Goal: Task Accomplishment & Management: Complete application form

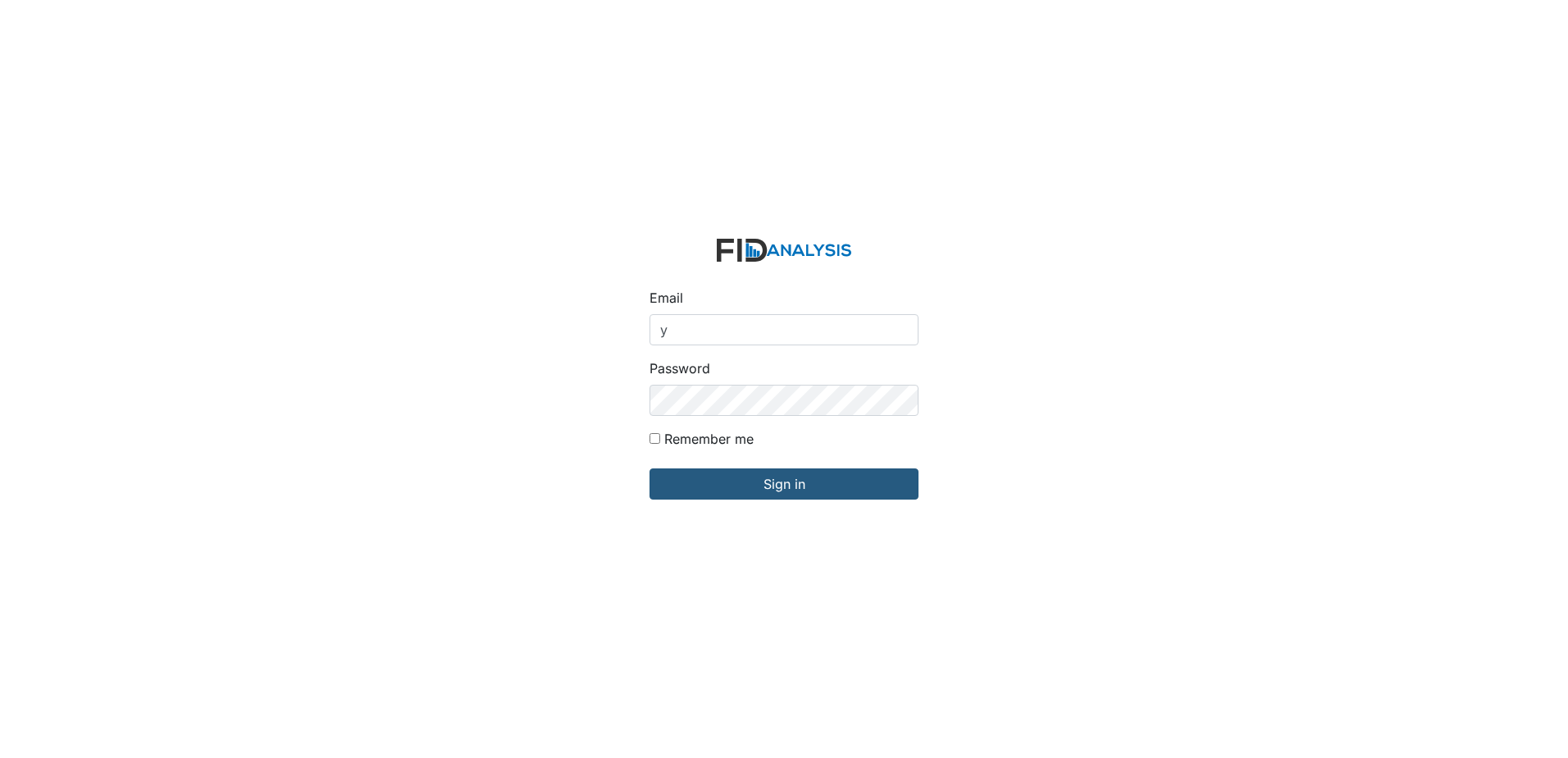
type input "ybarnes@lifeincorporated.com"
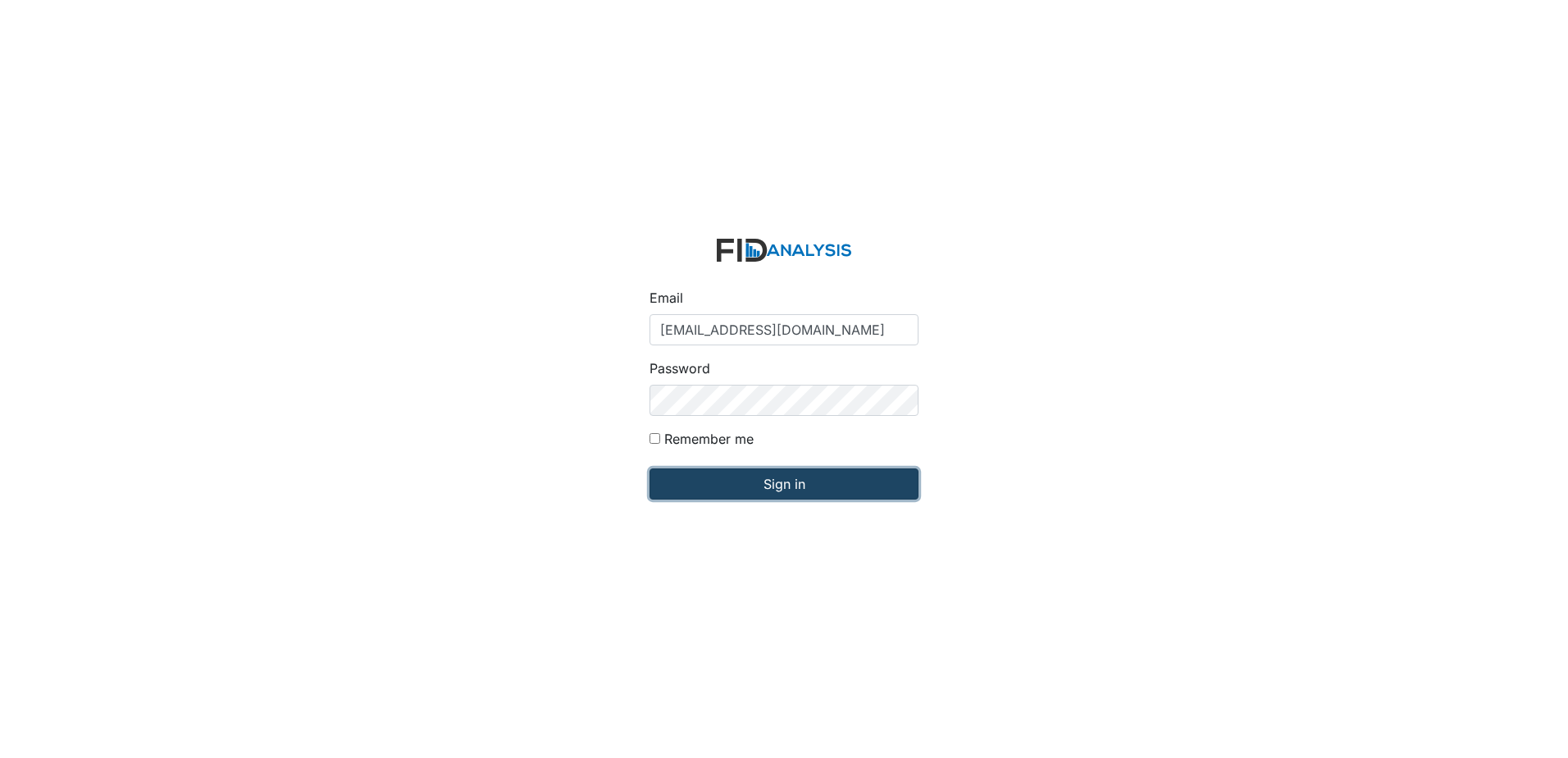
click at [768, 481] on input "Sign in" at bounding box center [784, 484] width 269 height 32
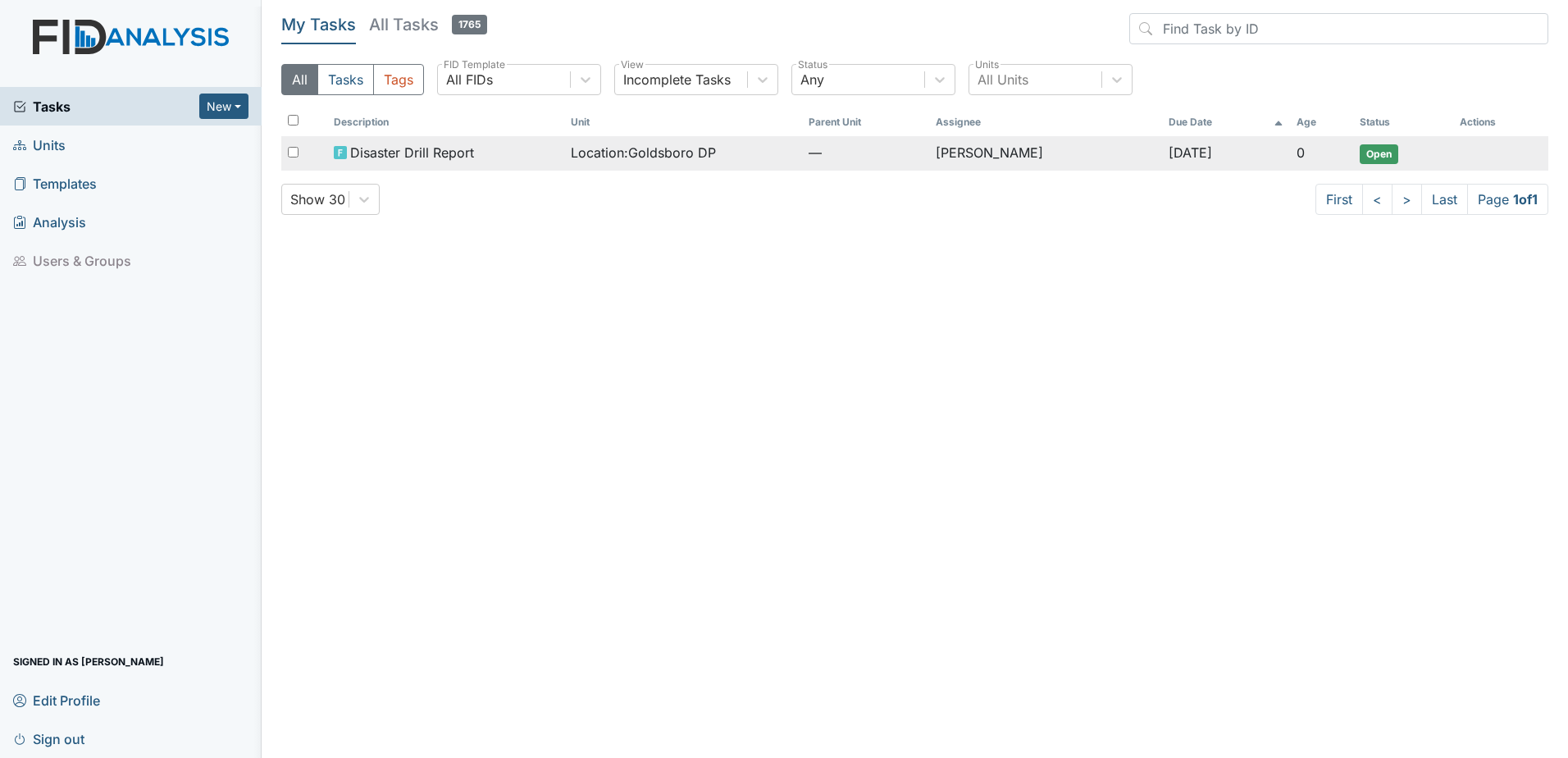
click at [1388, 155] on span "Open" at bounding box center [1379, 154] width 38 height 20
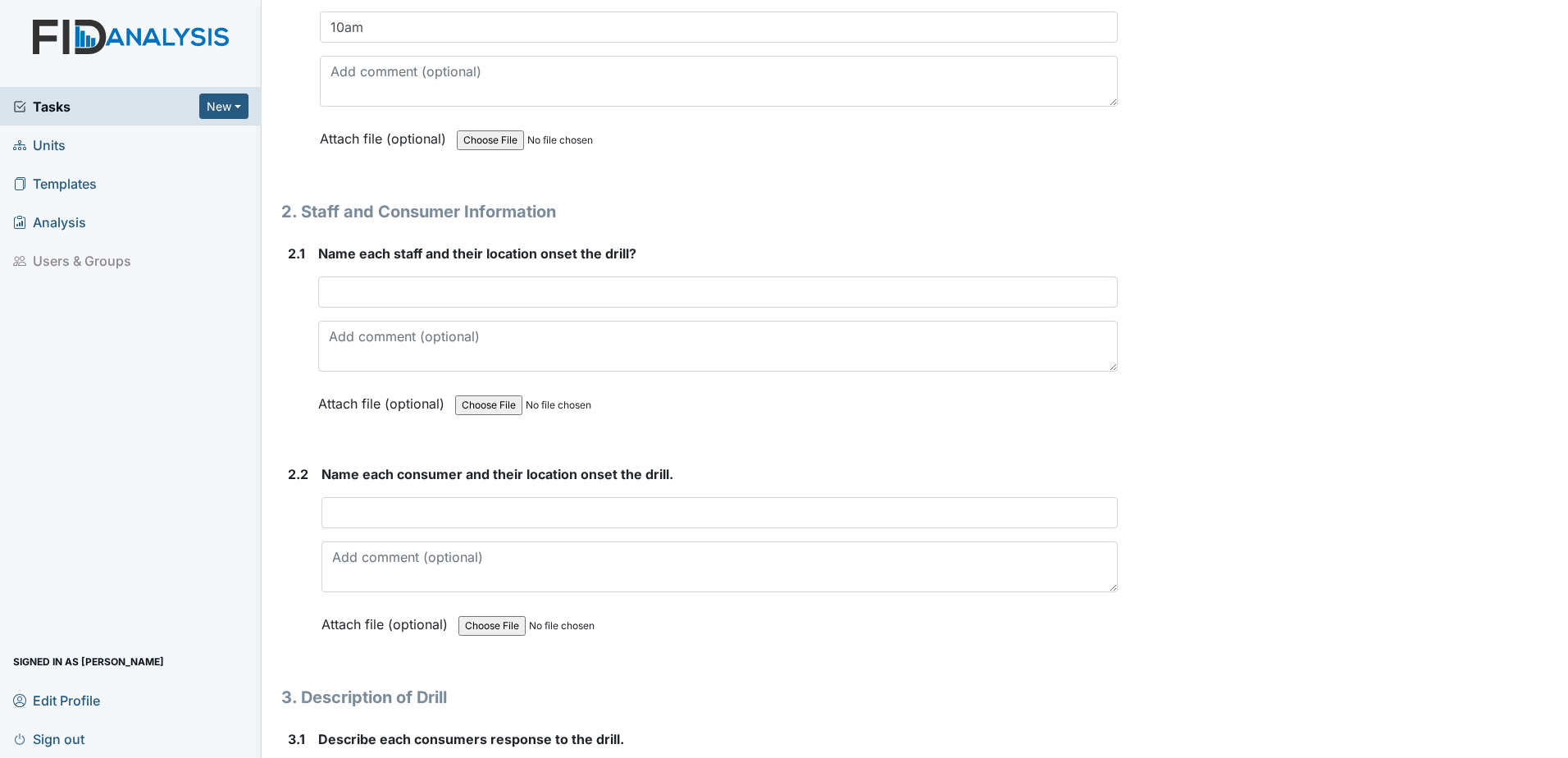
scroll to position [1149, 0]
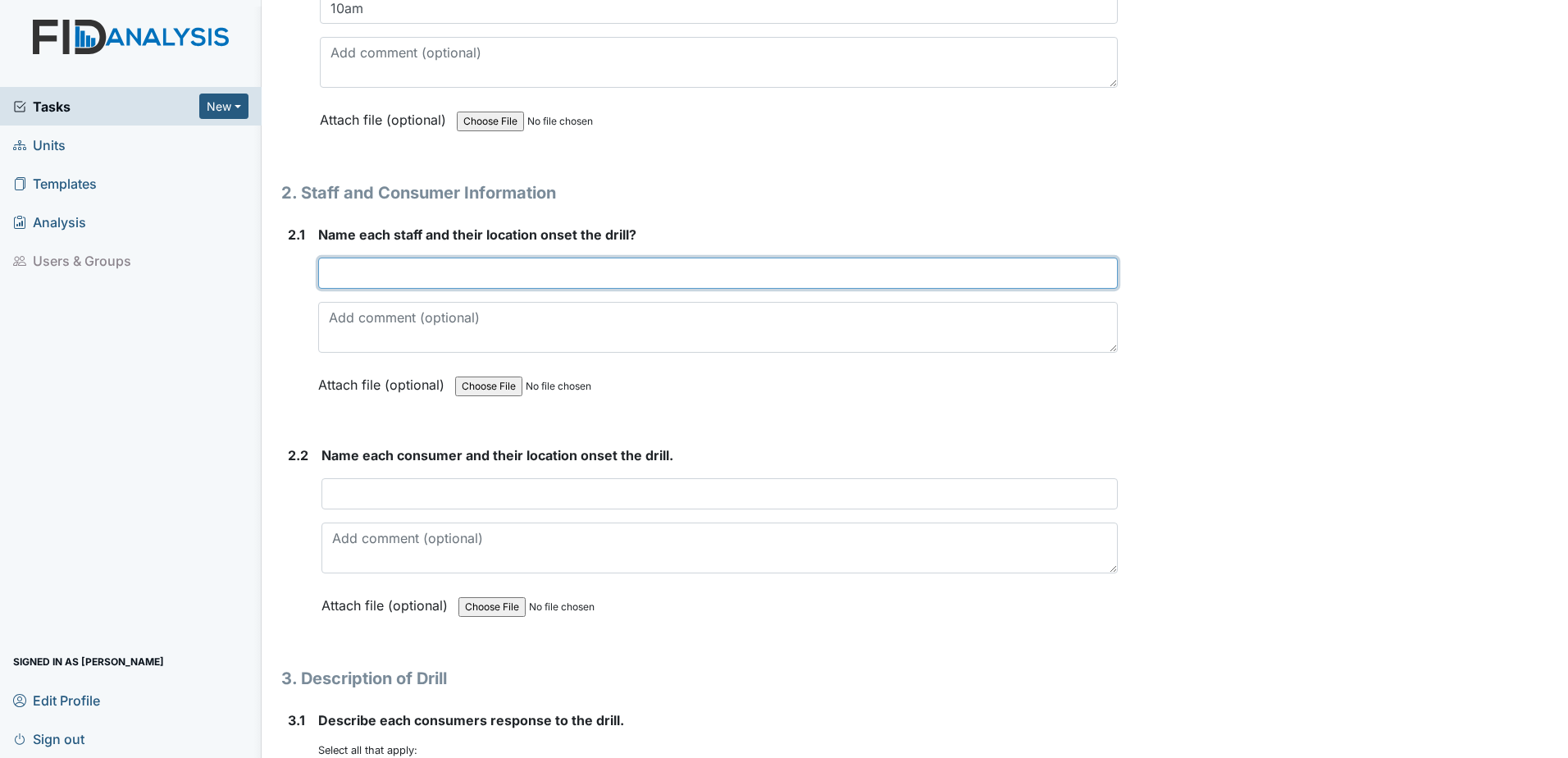
click at [363, 274] on input "text" at bounding box center [718, 273] width 799 height 32
click at [428, 273] on input "CG, CJ assisted area of the Day program, NB, NT assigned area of the Day program" at bounding box center [718, 273] width 799 height 32
click at [857, 273] on input "CG, CJ assigned area of the Day program, NB, NT assigned area of the Day program" at bounding box center [718, 273] width 799 height 32
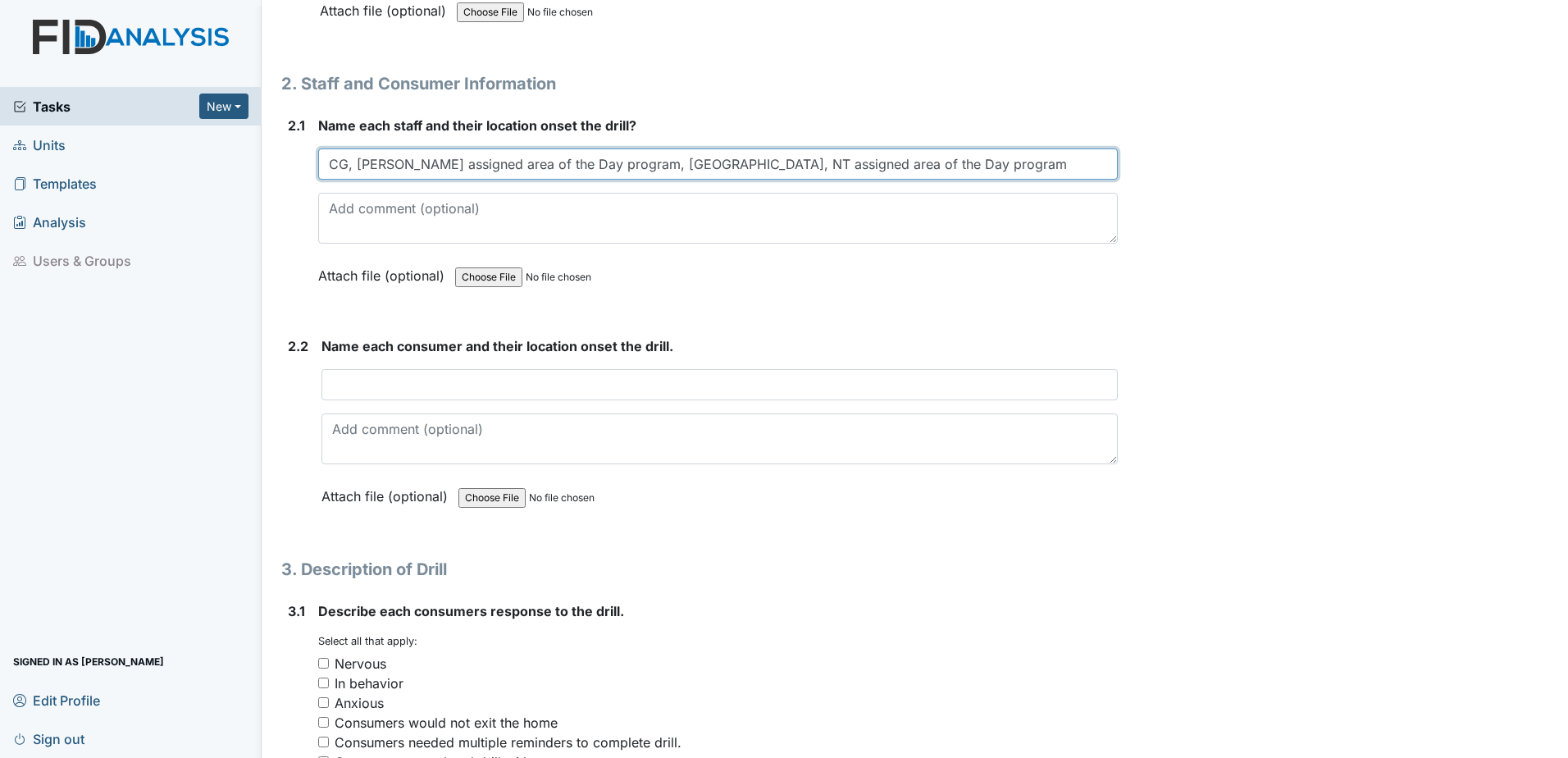
scroll to position [1272, 0]
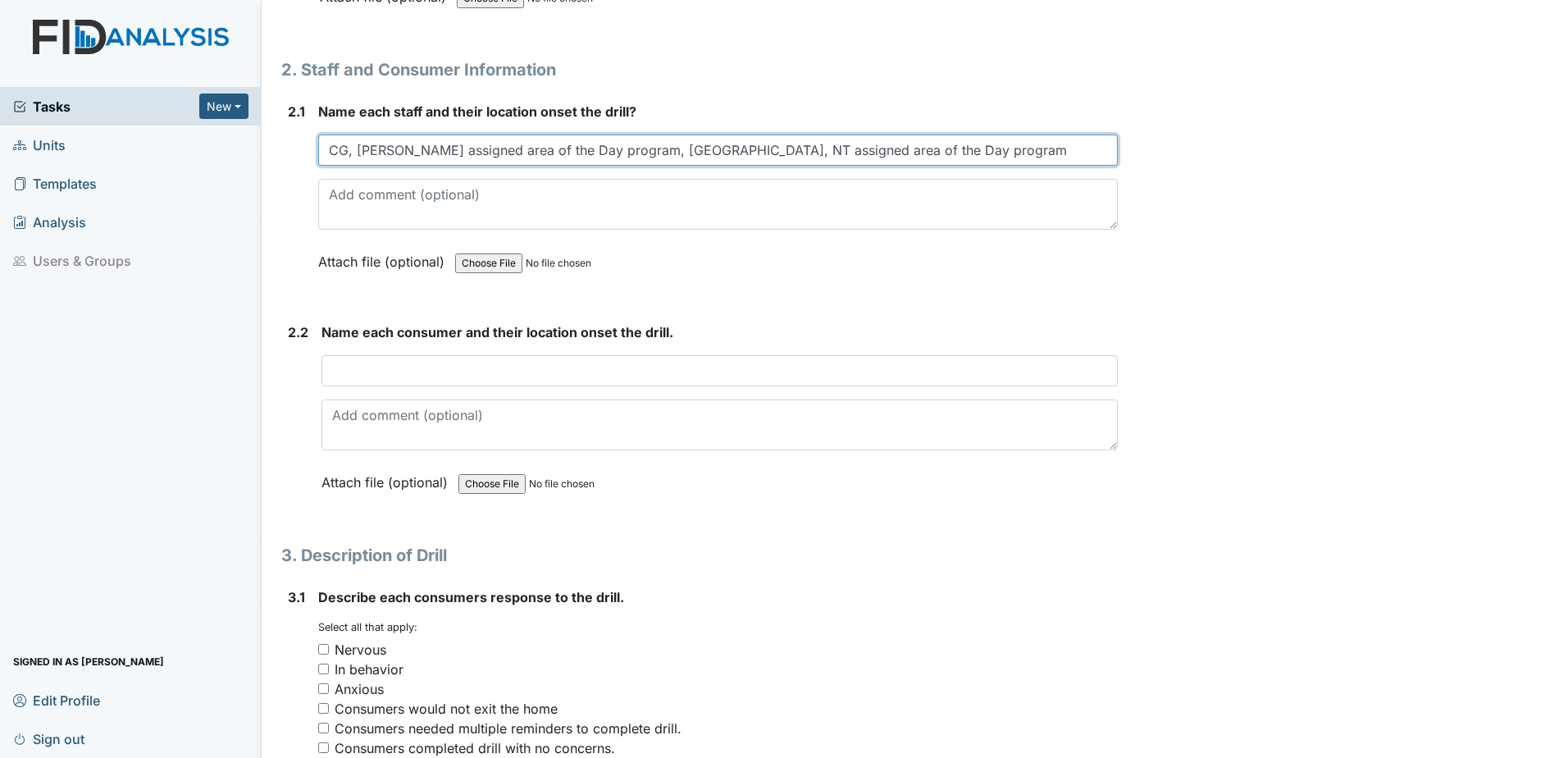
type input "CG, CJ assigned area of the Day program, NB, NT assigned area of the Day program"
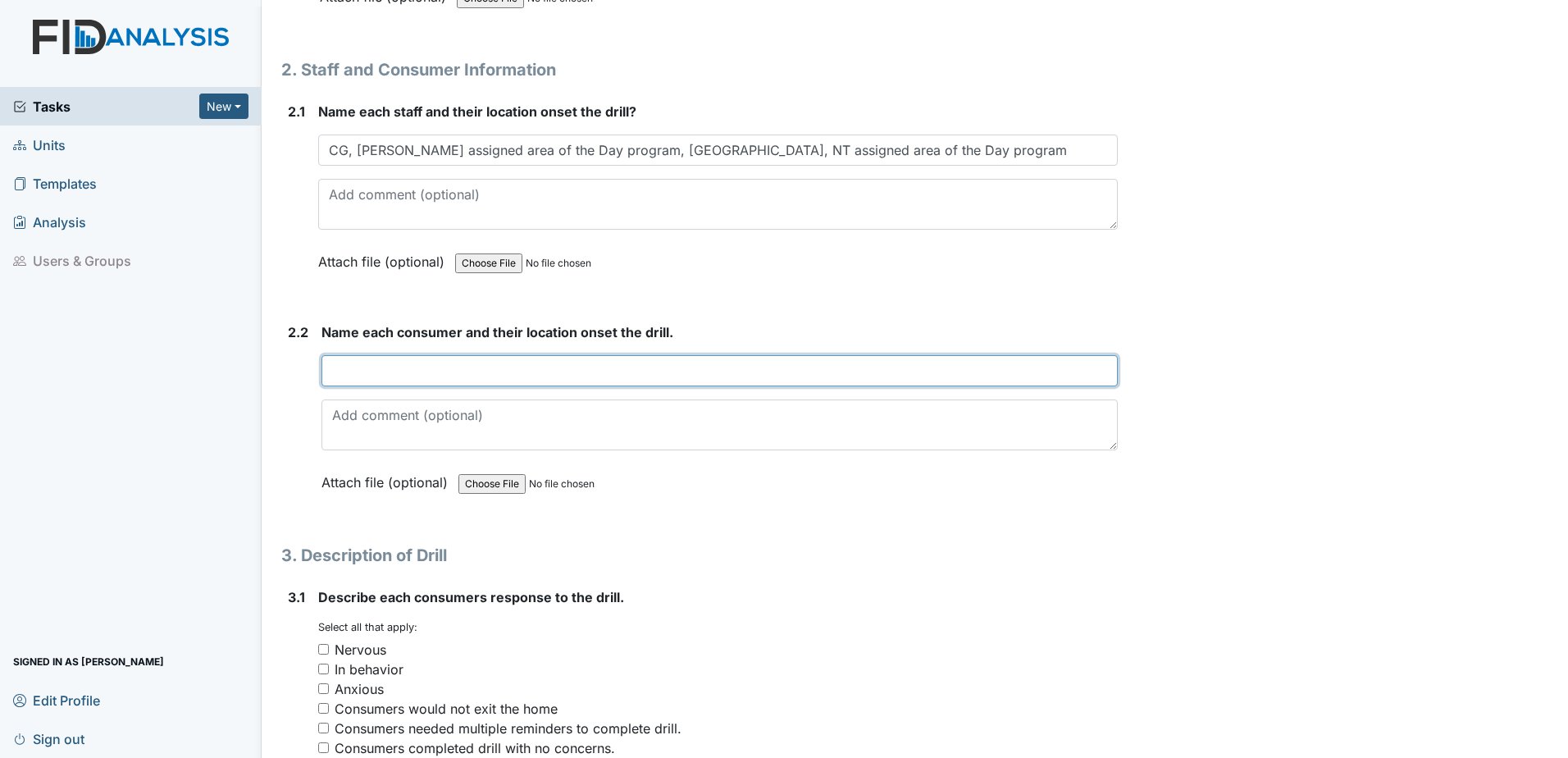
click at [344, 361] on input "text" at bounding box center [720, 370] width 797 height 32
type input "RC,JS,LM,RB,DW and GW assigned area of the Day program, RB,BB,CT,AC,NH middle a…"
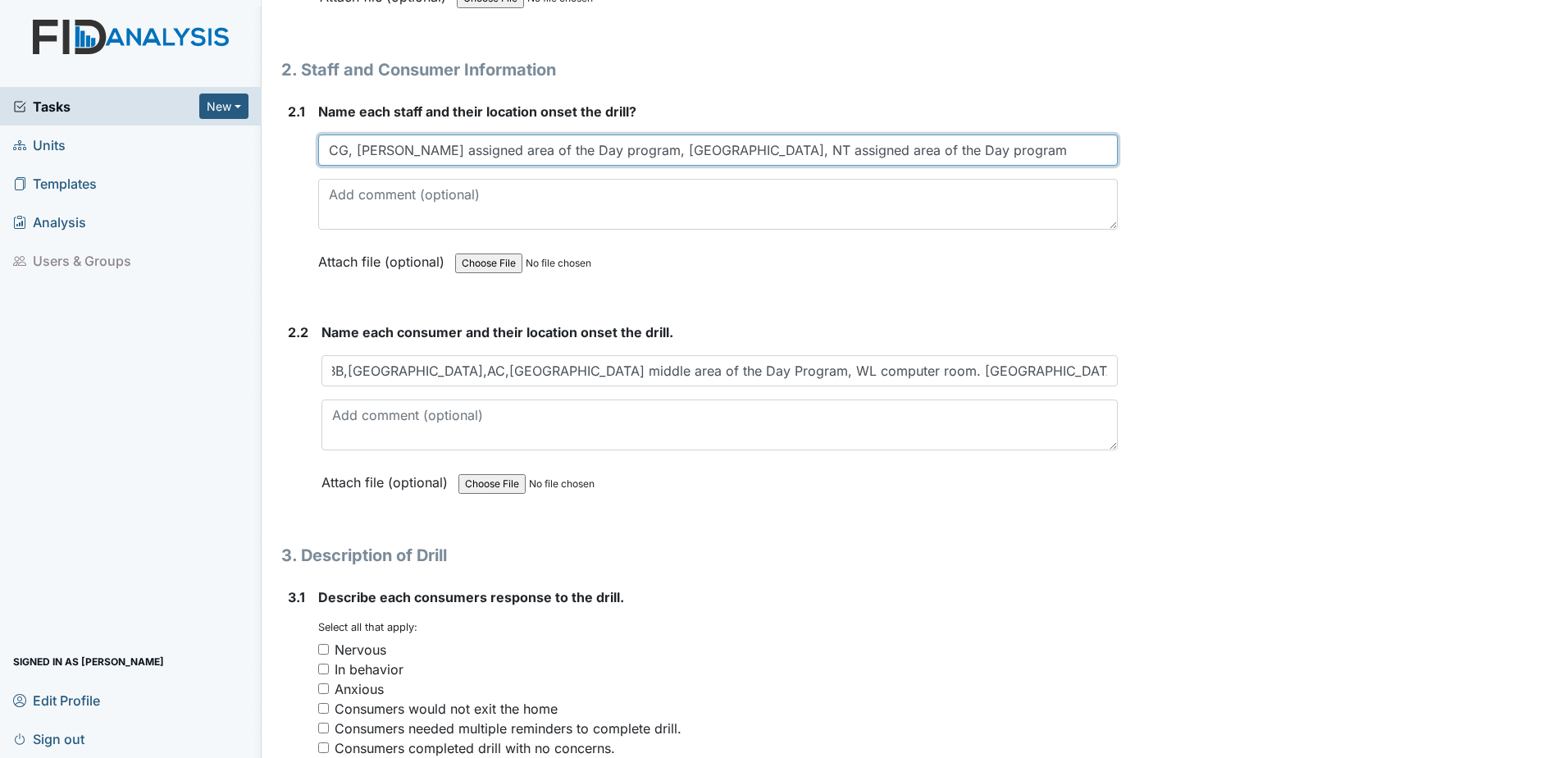
click at [861, 154] on input "CG, CJ assigned area of the Day program, NB, NT assigned area of the Day program" at bounding box center [718, 150] width 799 height 32
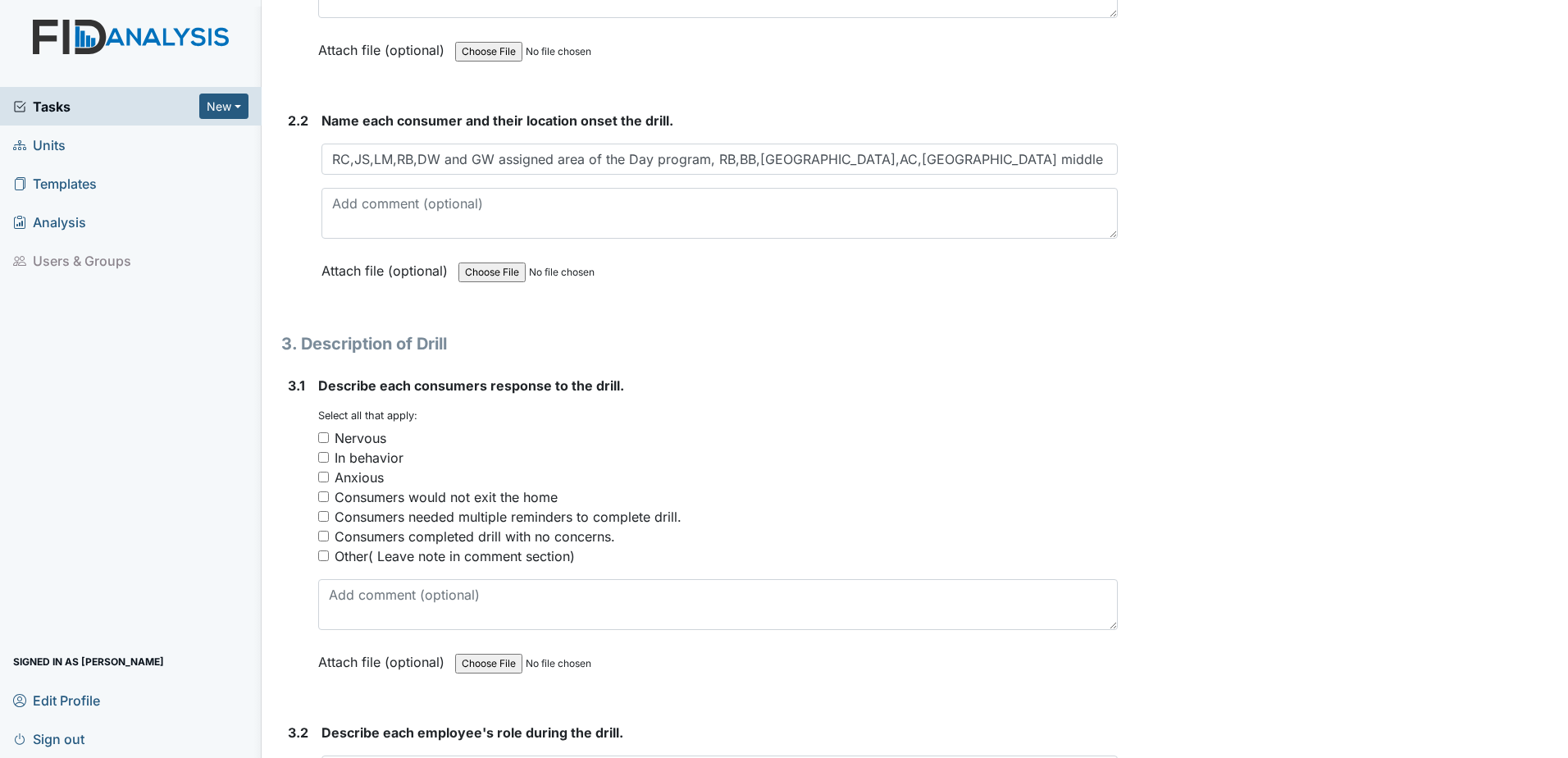
scroll to position [1580, 0]
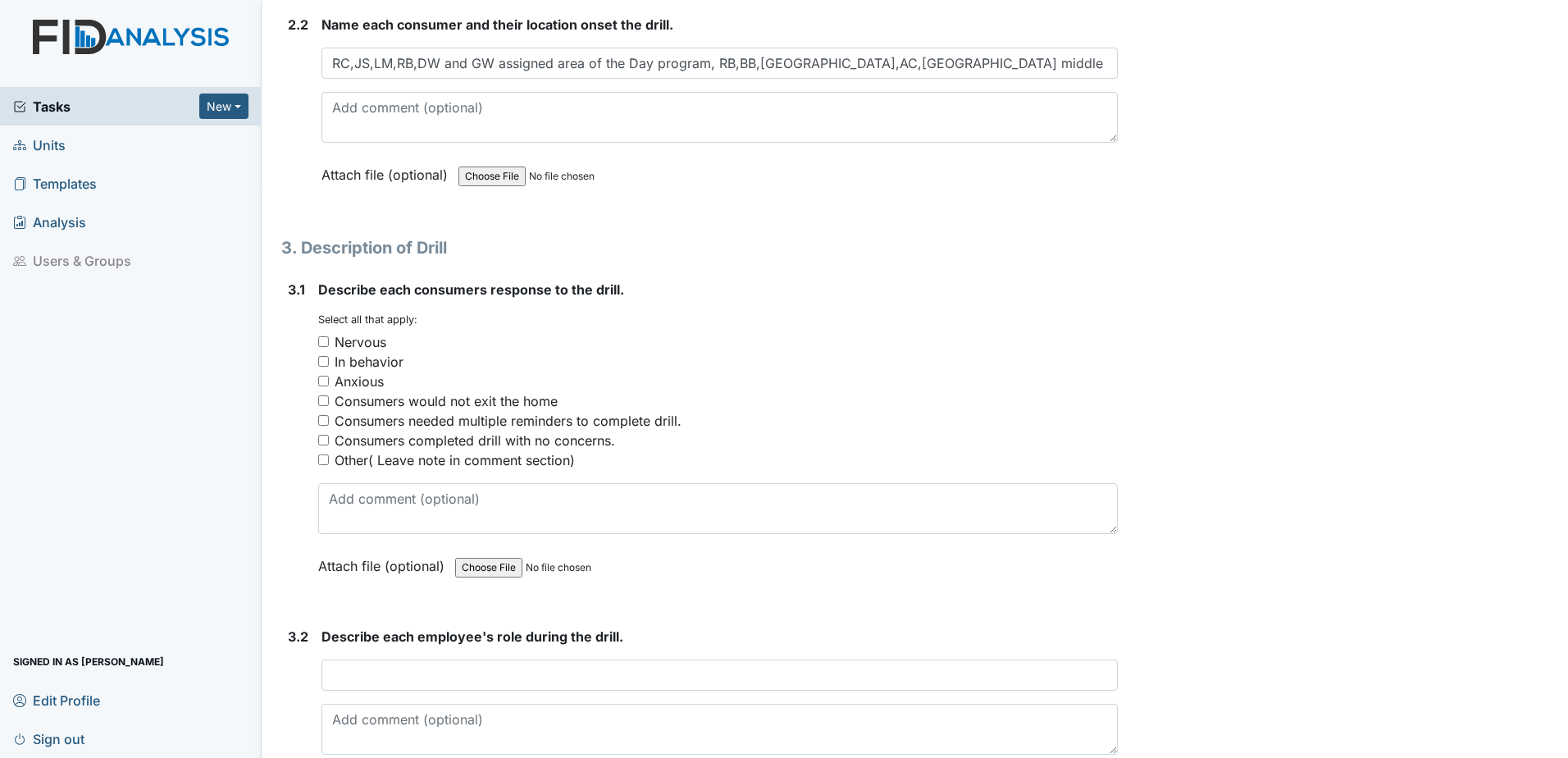
type input "CG, CJ assigned area of the Day program, NB, NT assigned area of the Day progra…"
click at [323, 439] on input "Consumers completed drill with no concerns." at bounding box center [323, 440] width 11 height 11
checkbox input "true"
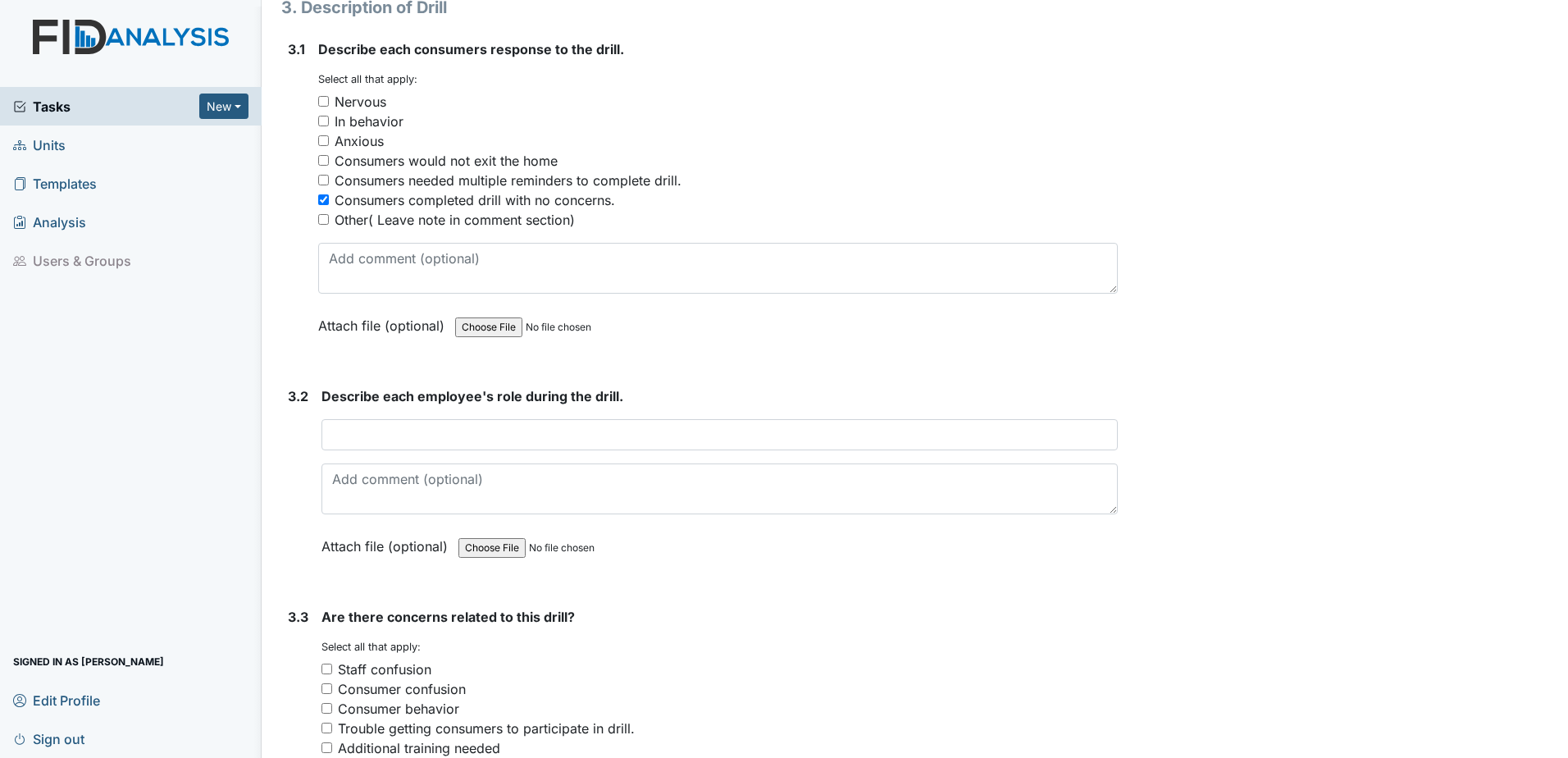
scroll to position [1826, 0]
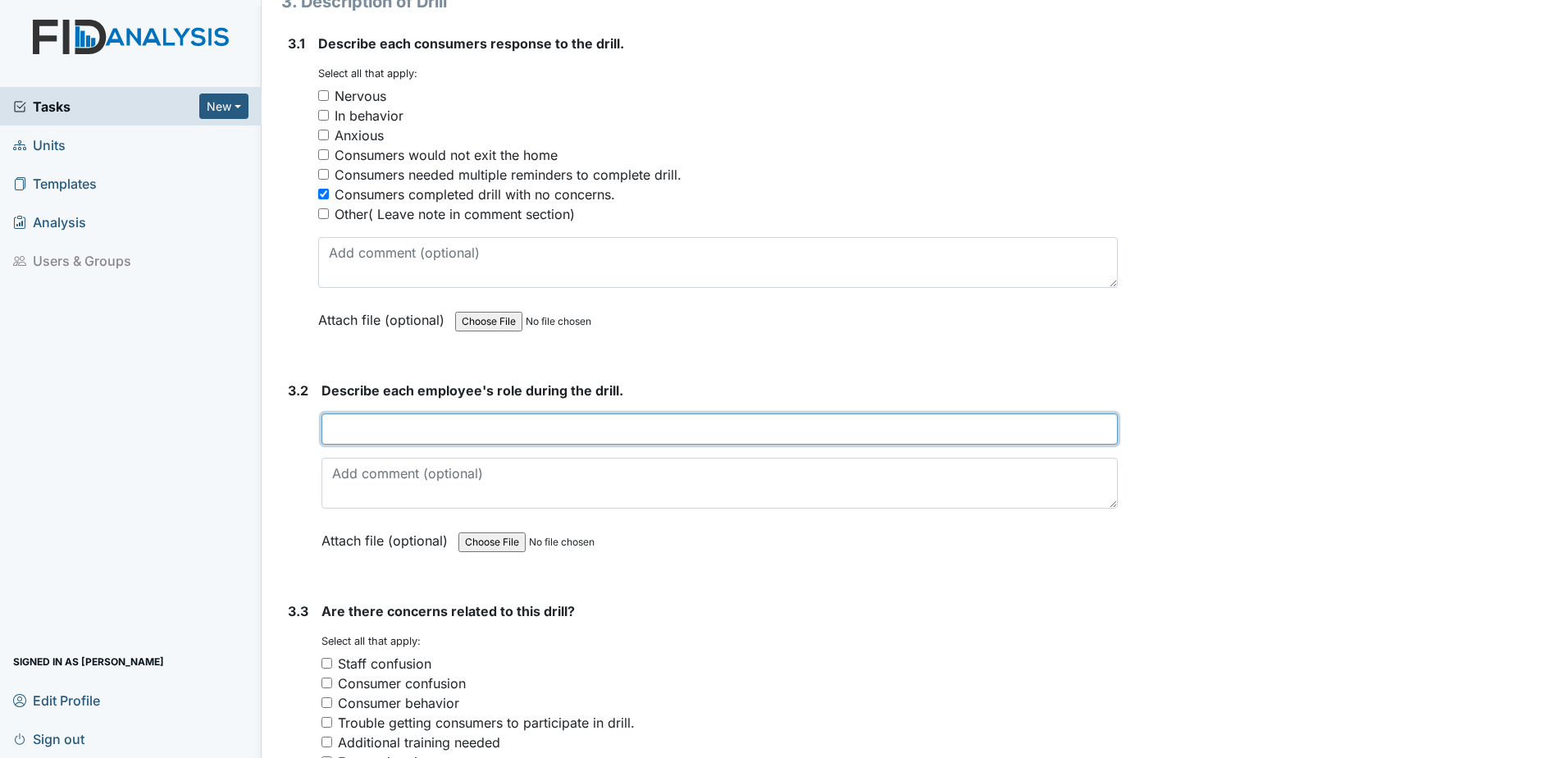
click at [350, 422] on input "text" at bounding box center [720, 429] width 797 height 32
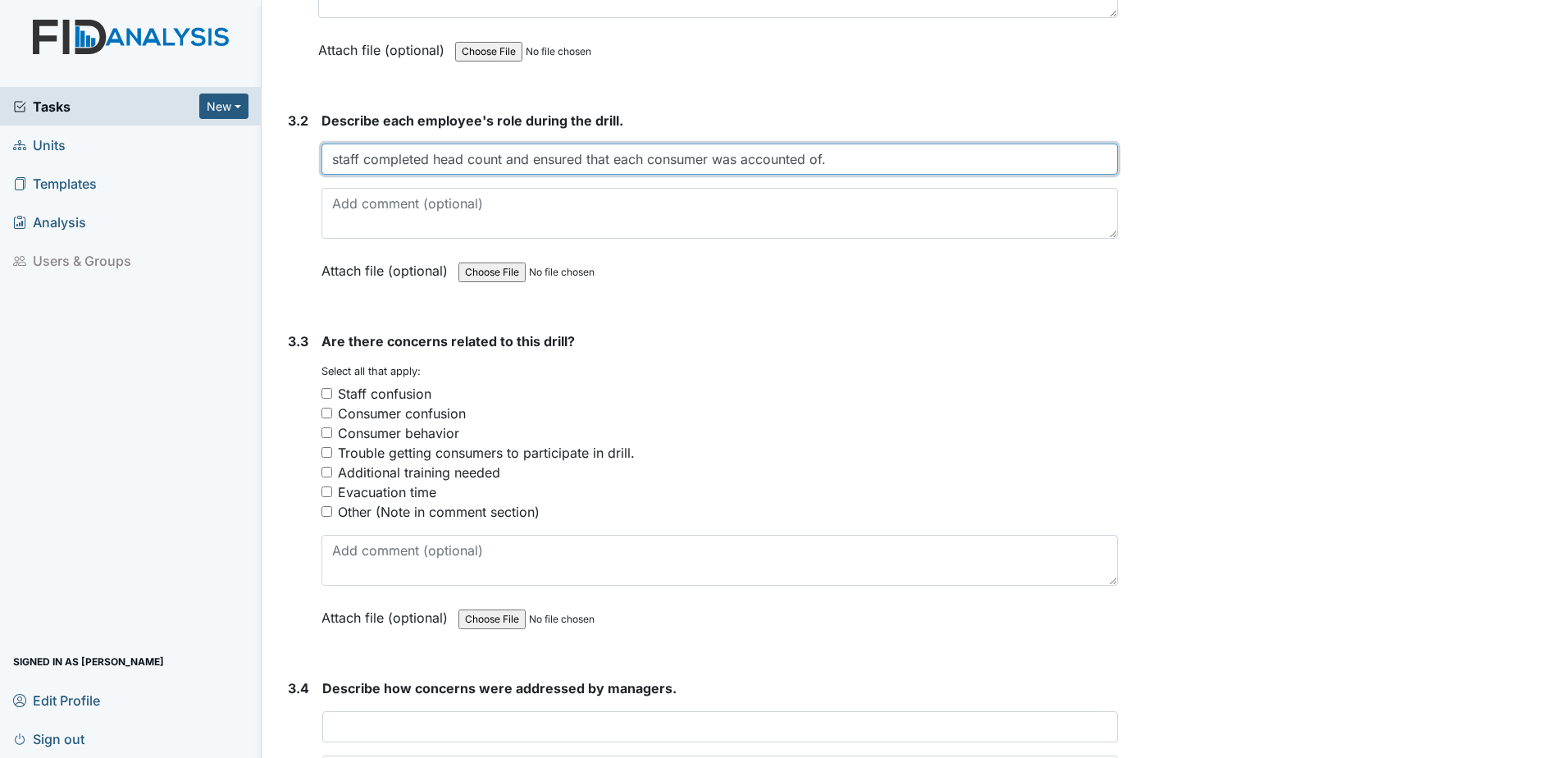
scroll to position [1990, 0]
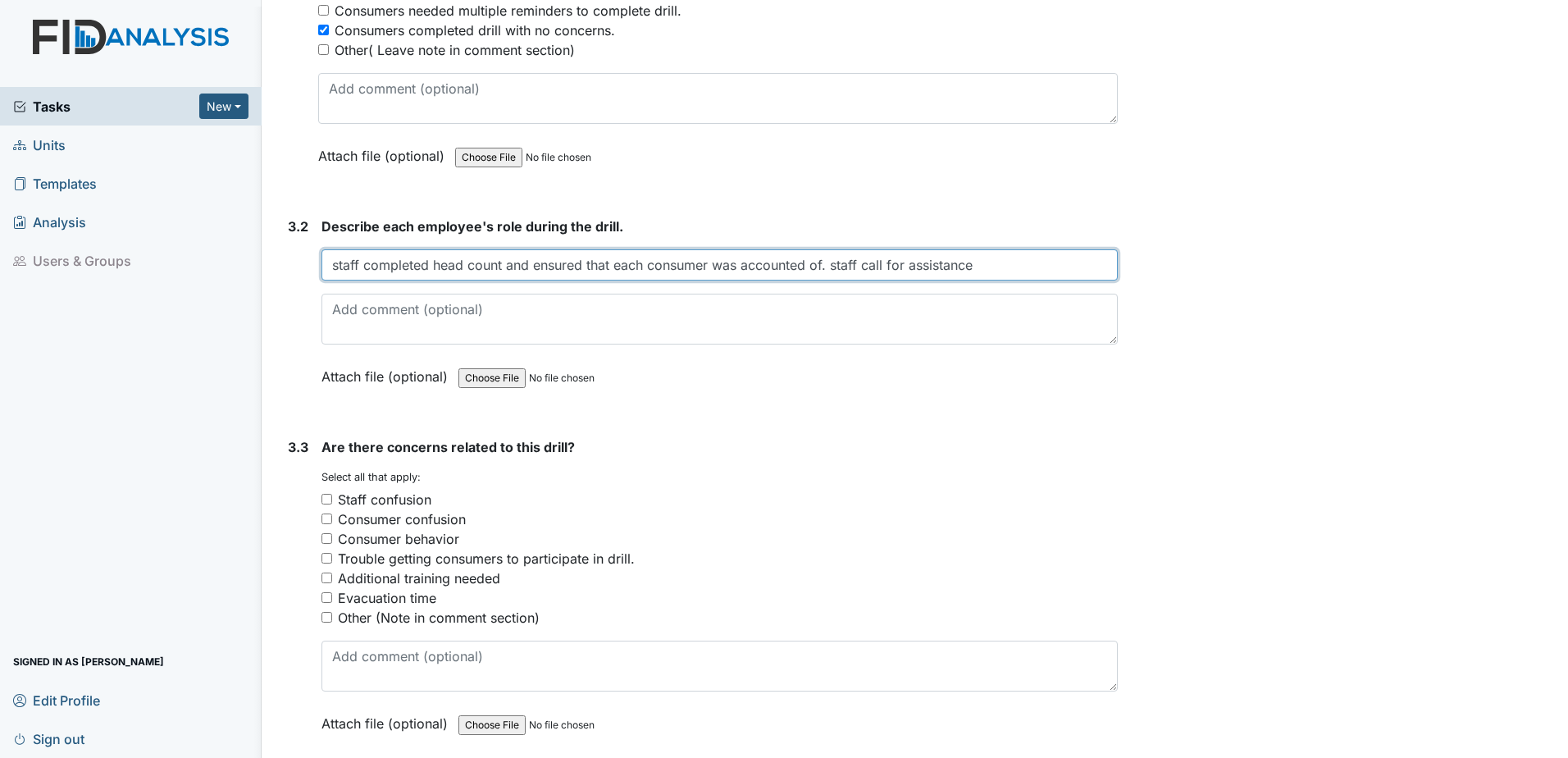
click at [827, 268] on input "staff completed head count and ensured that each consumer was accounted of. sta…" at bounding box center [720, 265] width 797 height 32
click at [993, 267] on input "staff completed head count and ensured that each consumer was accounted for, st…" at bounding box center [720, 265] width 797 height 32
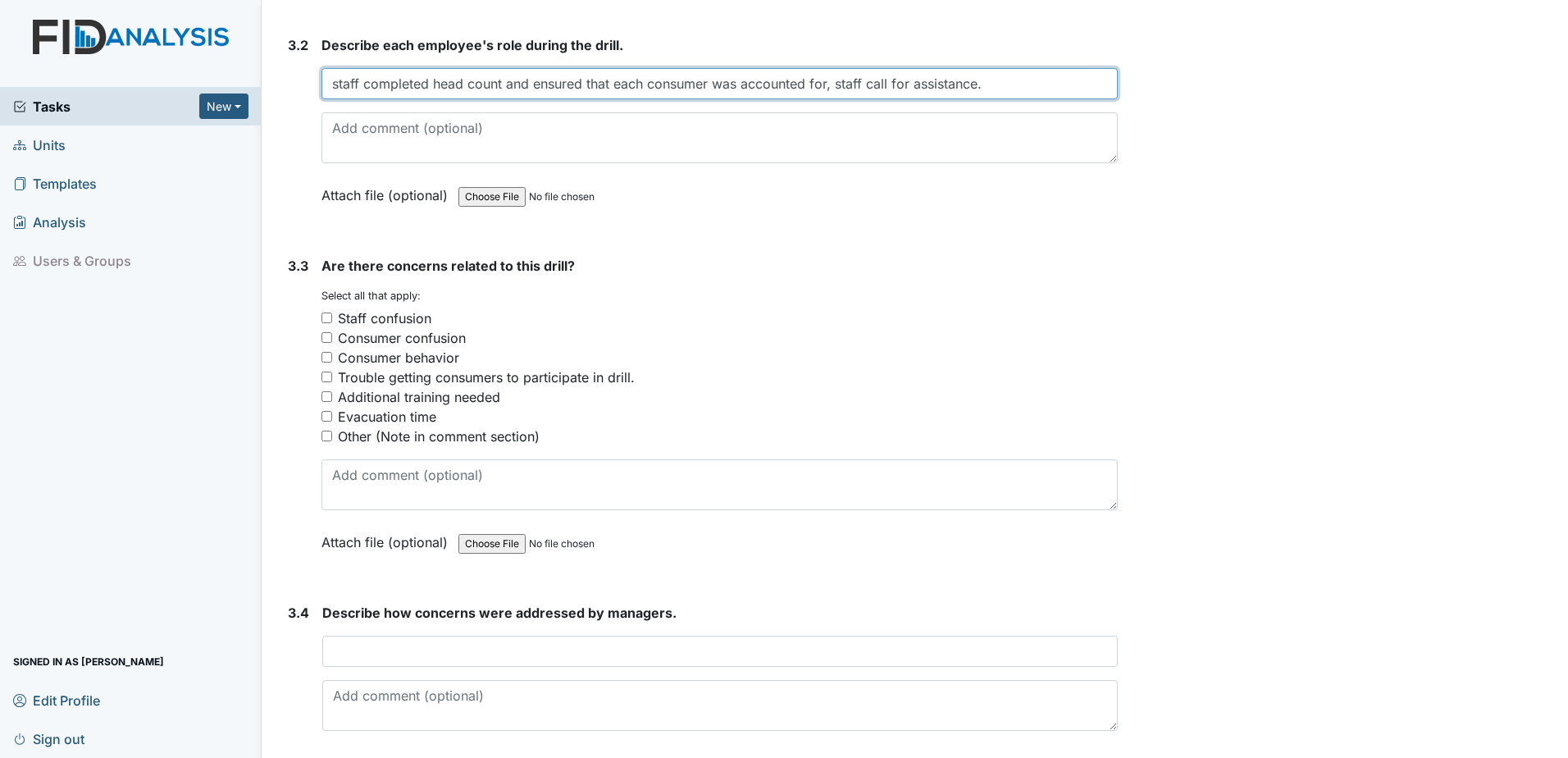
scroll to position [2174, 0]
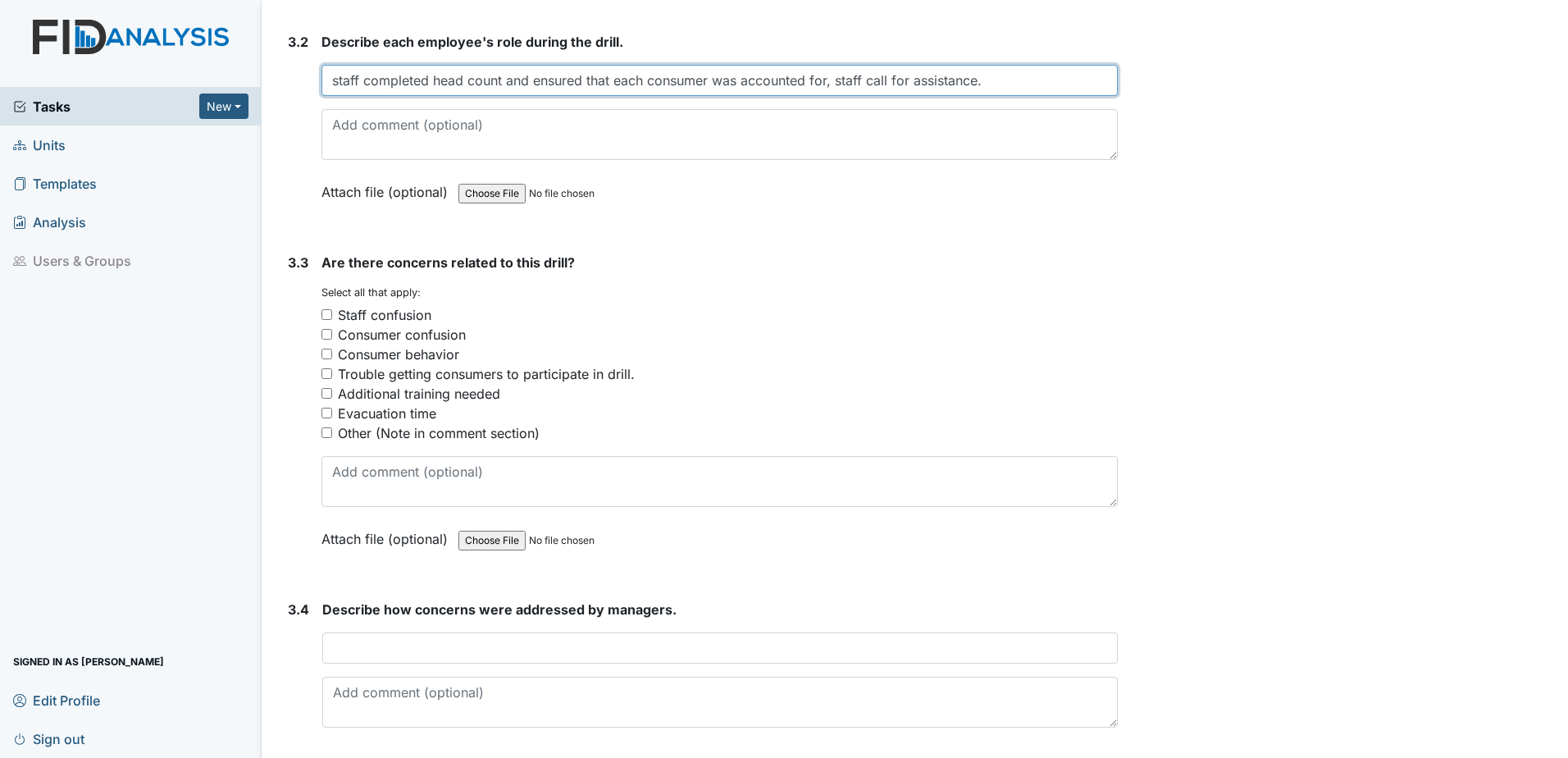
type input "staff completed head count and ensured that each consumer was accounted for, st…"
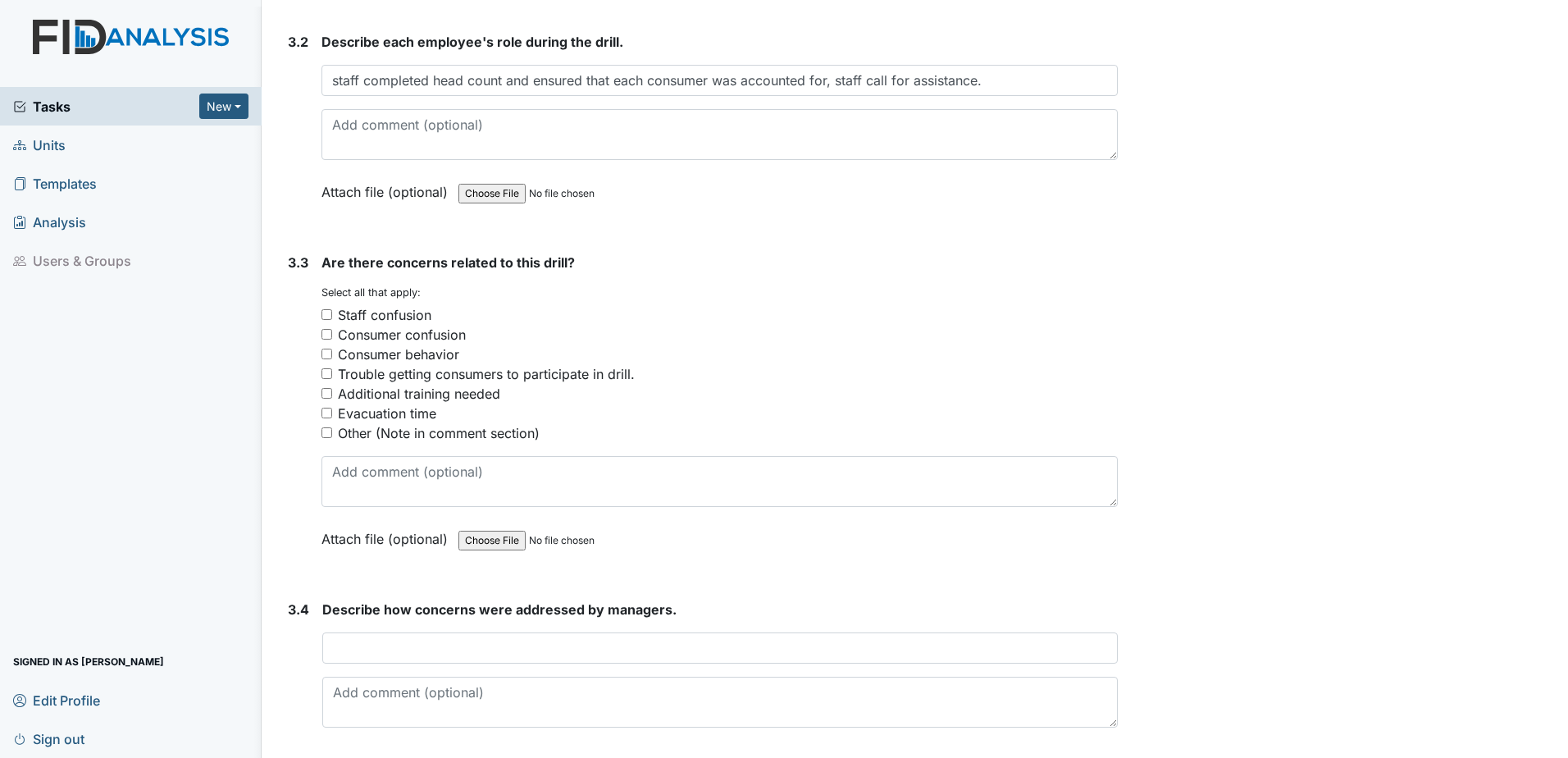
click at [323, 433] on input "Other (Note in comment section)" at bounding box center [327, 433] width 11 height 11
checkbox input "true"
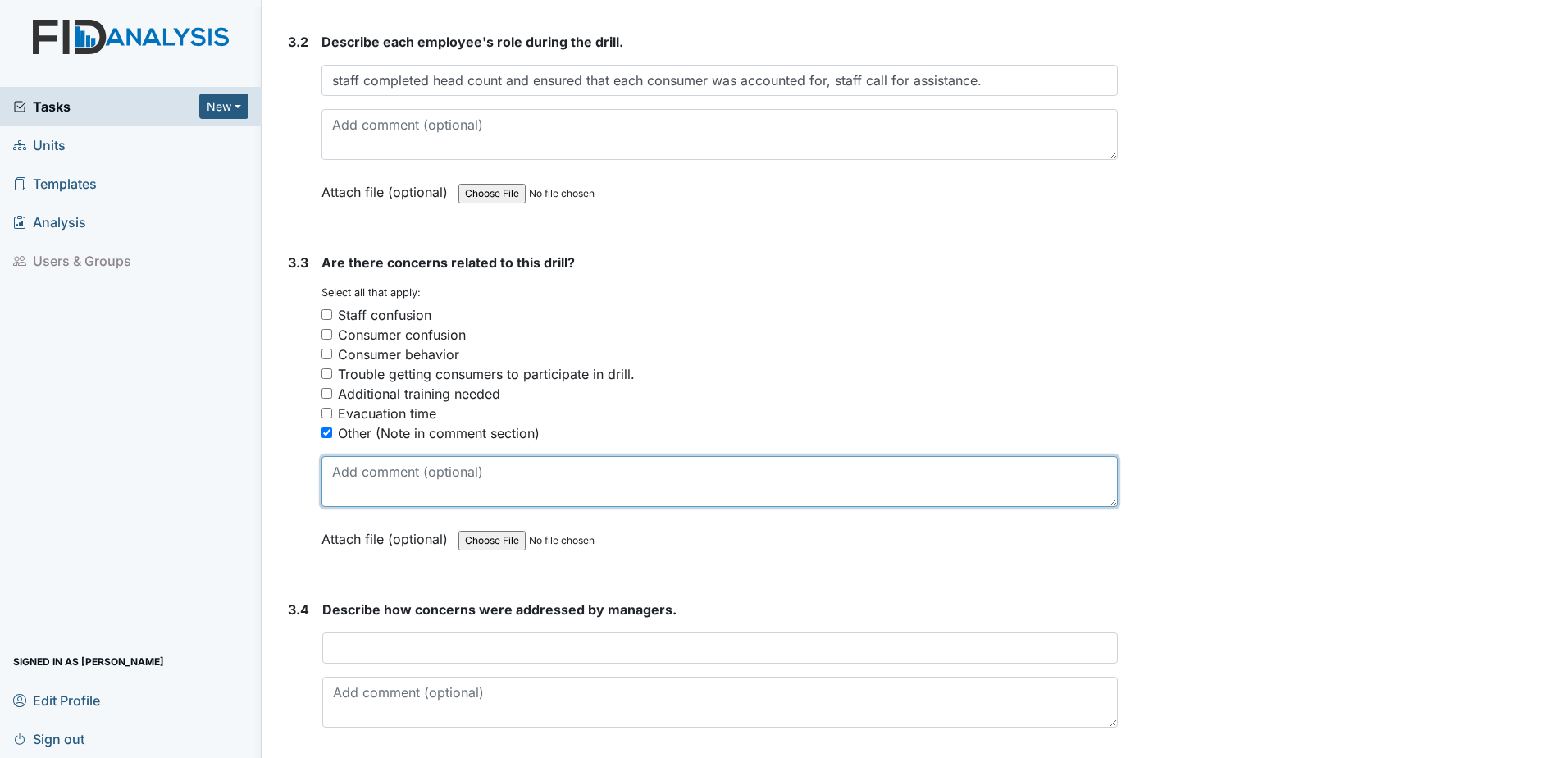
click at [338, 464] on textarea at bounding box center [720, 482] width 797 height 51
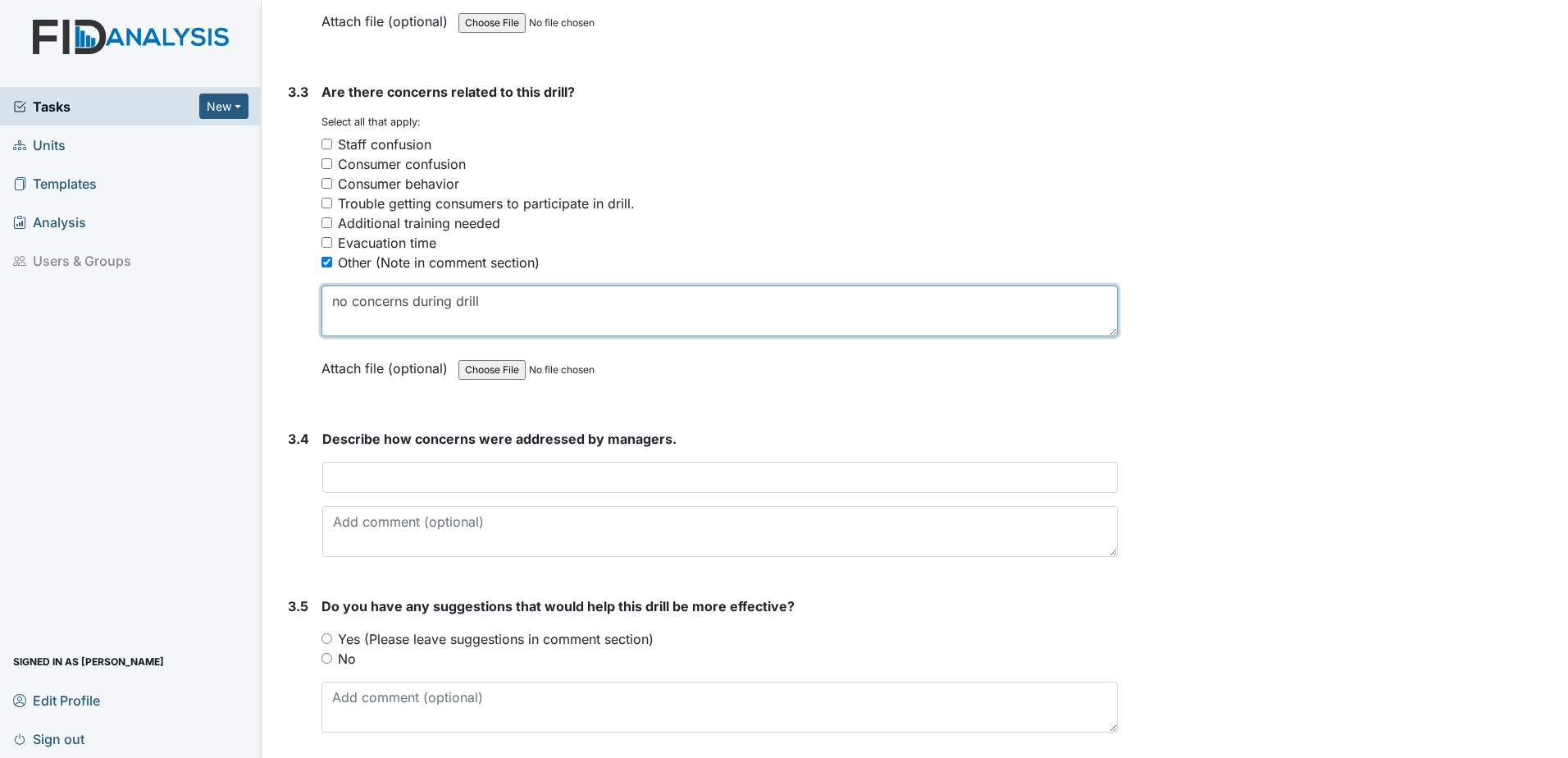
scroll to position [2359, 0]
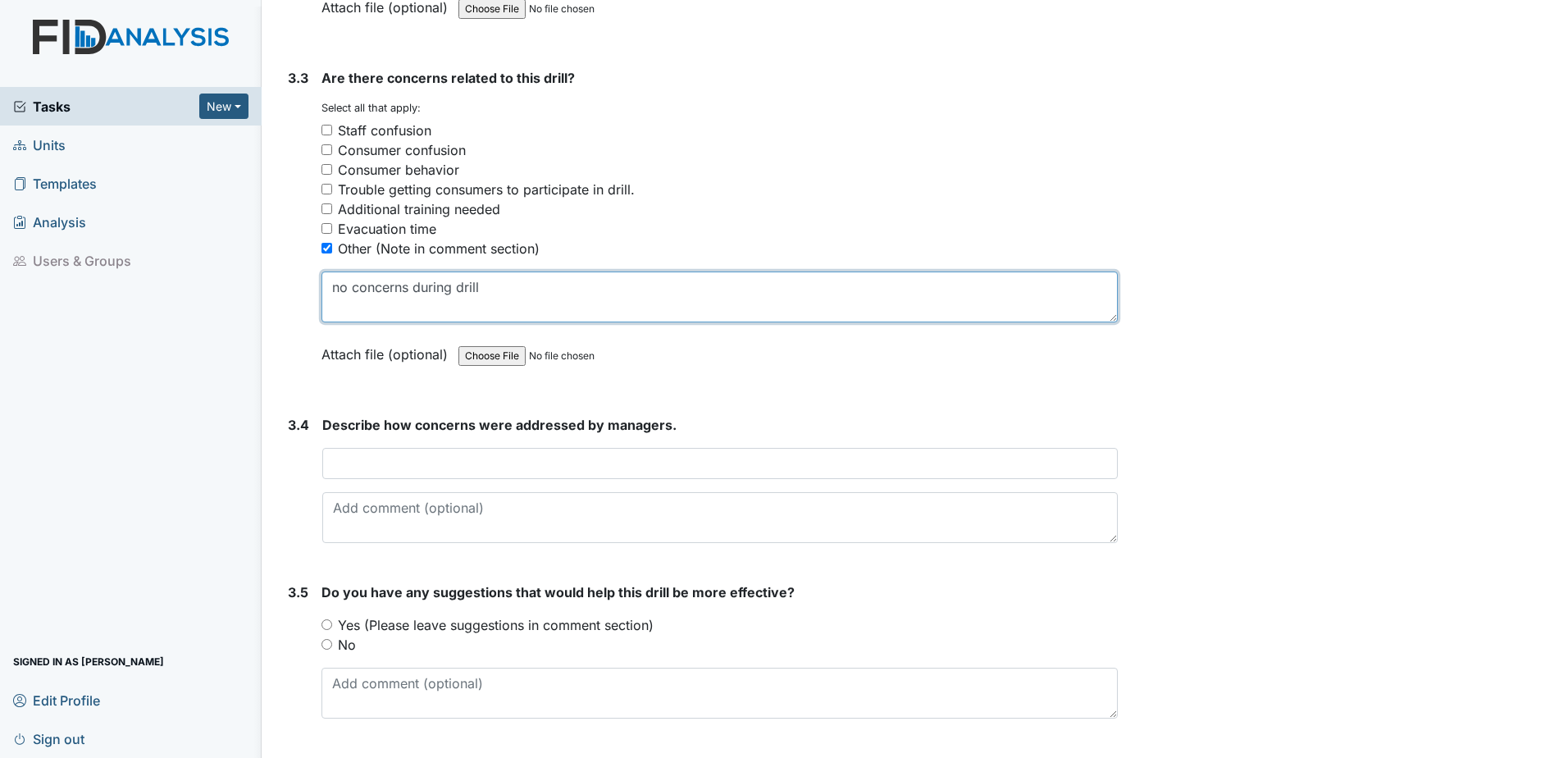
type textarea "no concerns during drill"
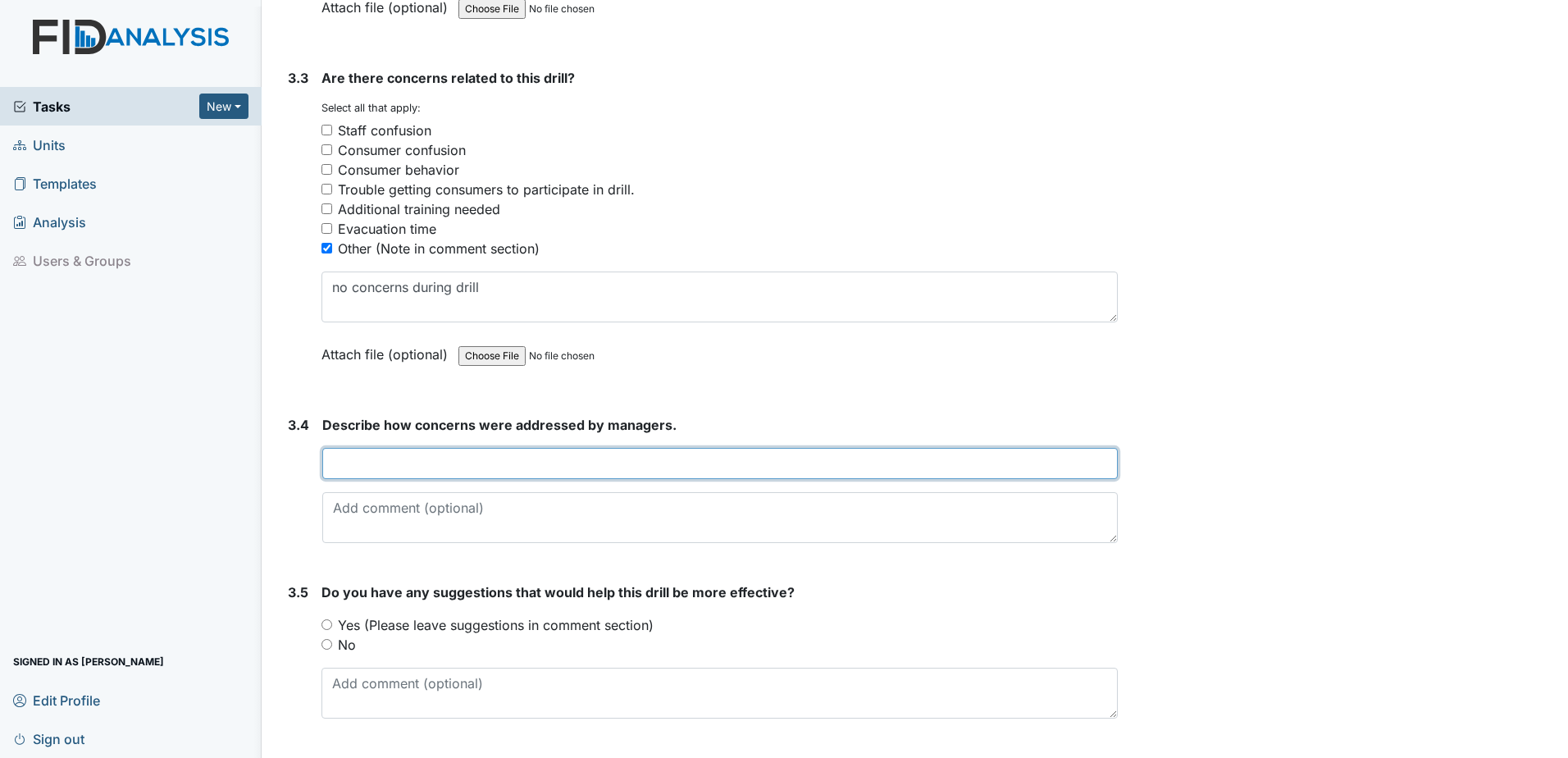
click at [342, 468] on input "text" at bounding box center [720, 463] width 796 height 32
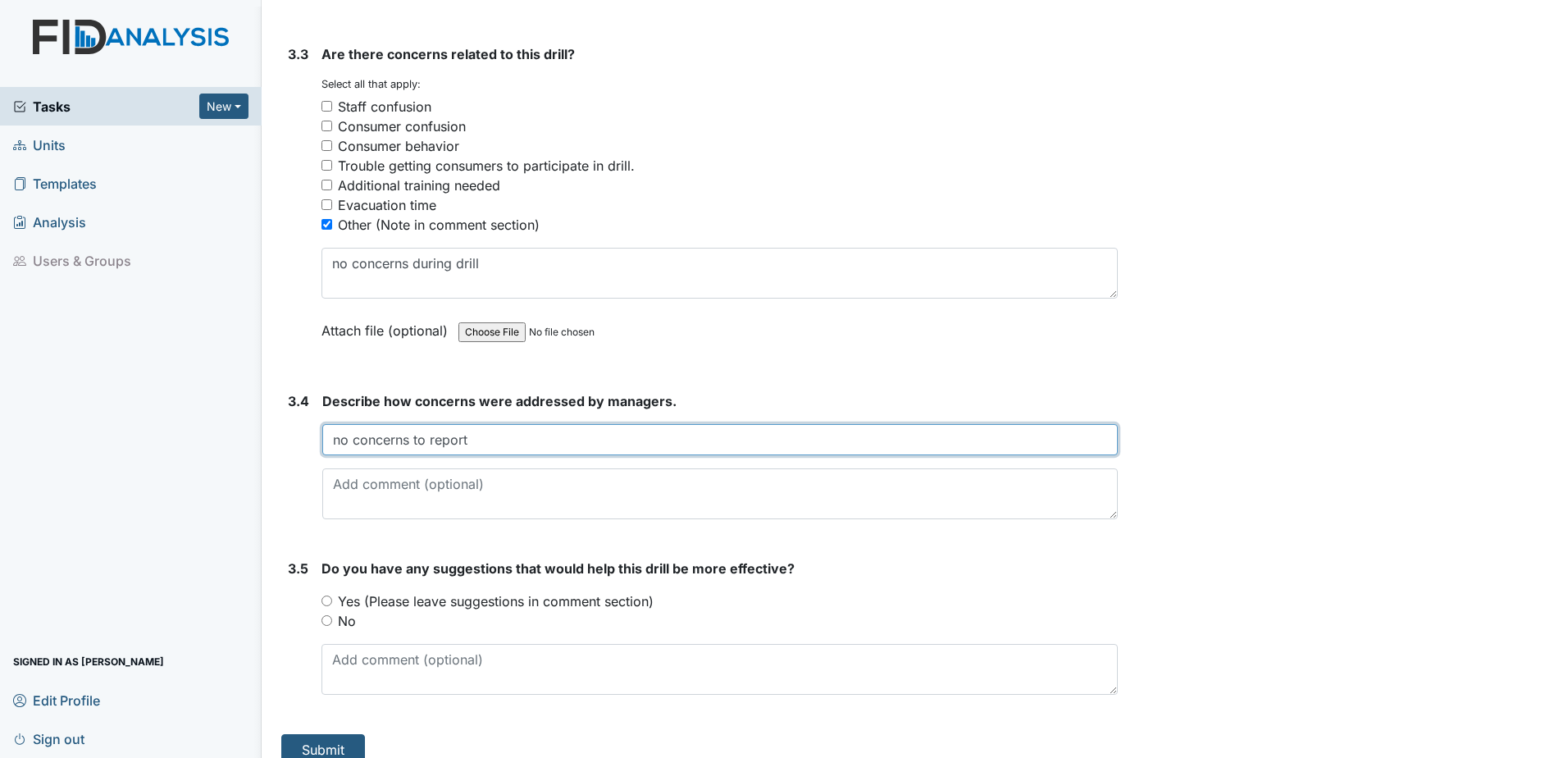
scroll to position [2403, 0]
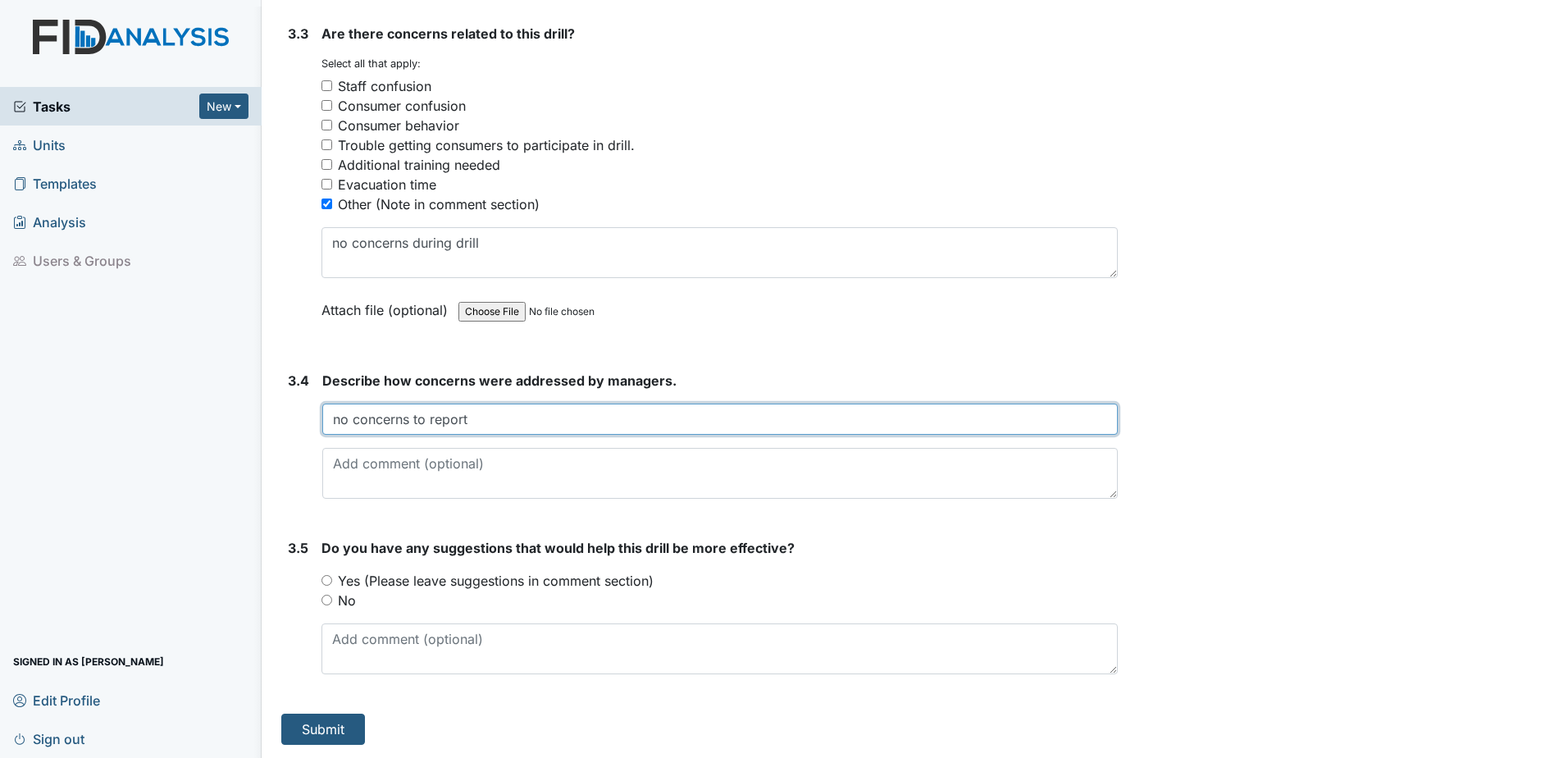
type input "no concerns to report"
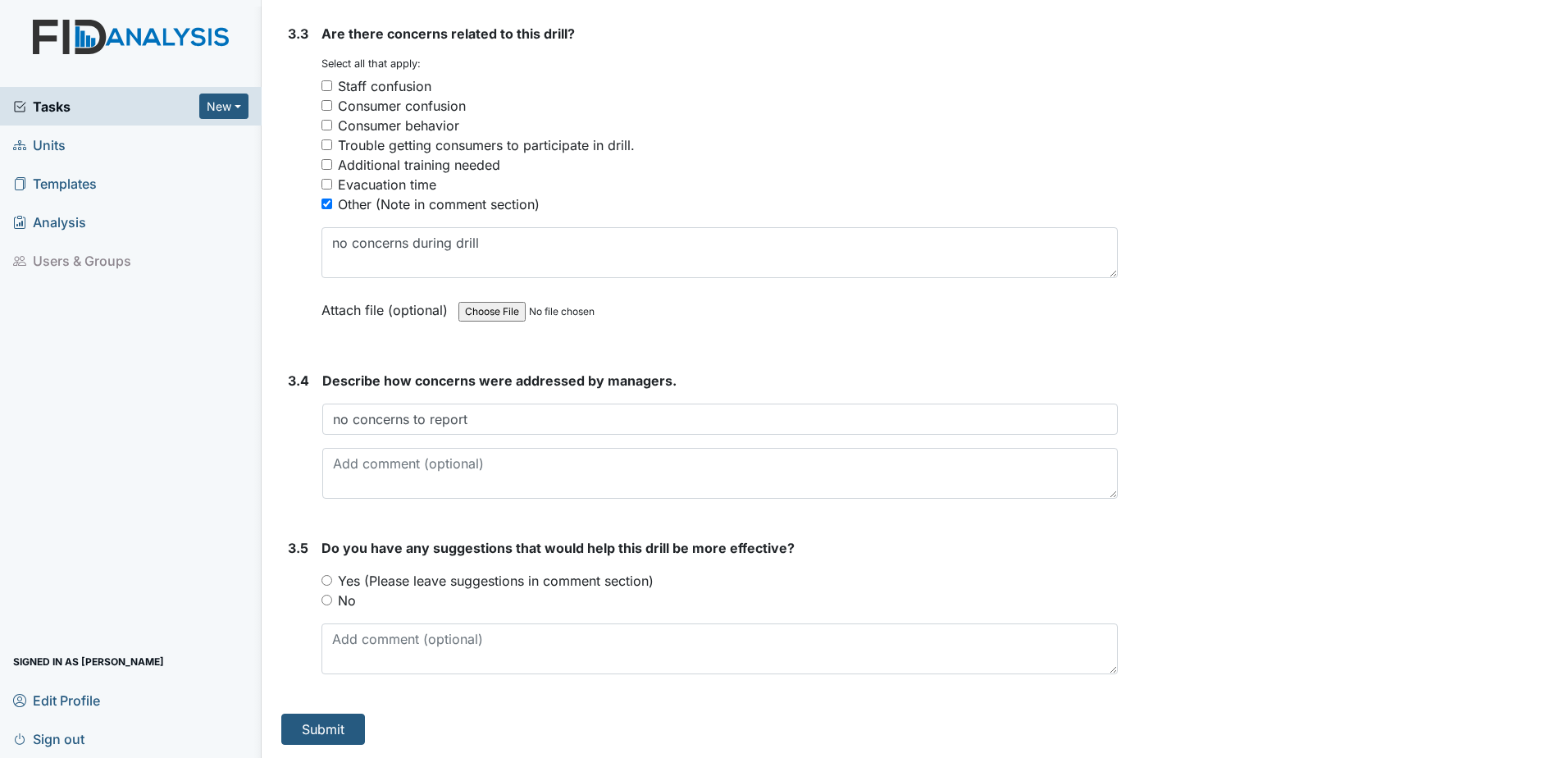
click at [327, 600] on input "No" at bounding box center [327, 600] width 11 height 11
radio input "true"
click at [334, 727] on button "Submit" at bounding box center [323, 729] width 83 height 32
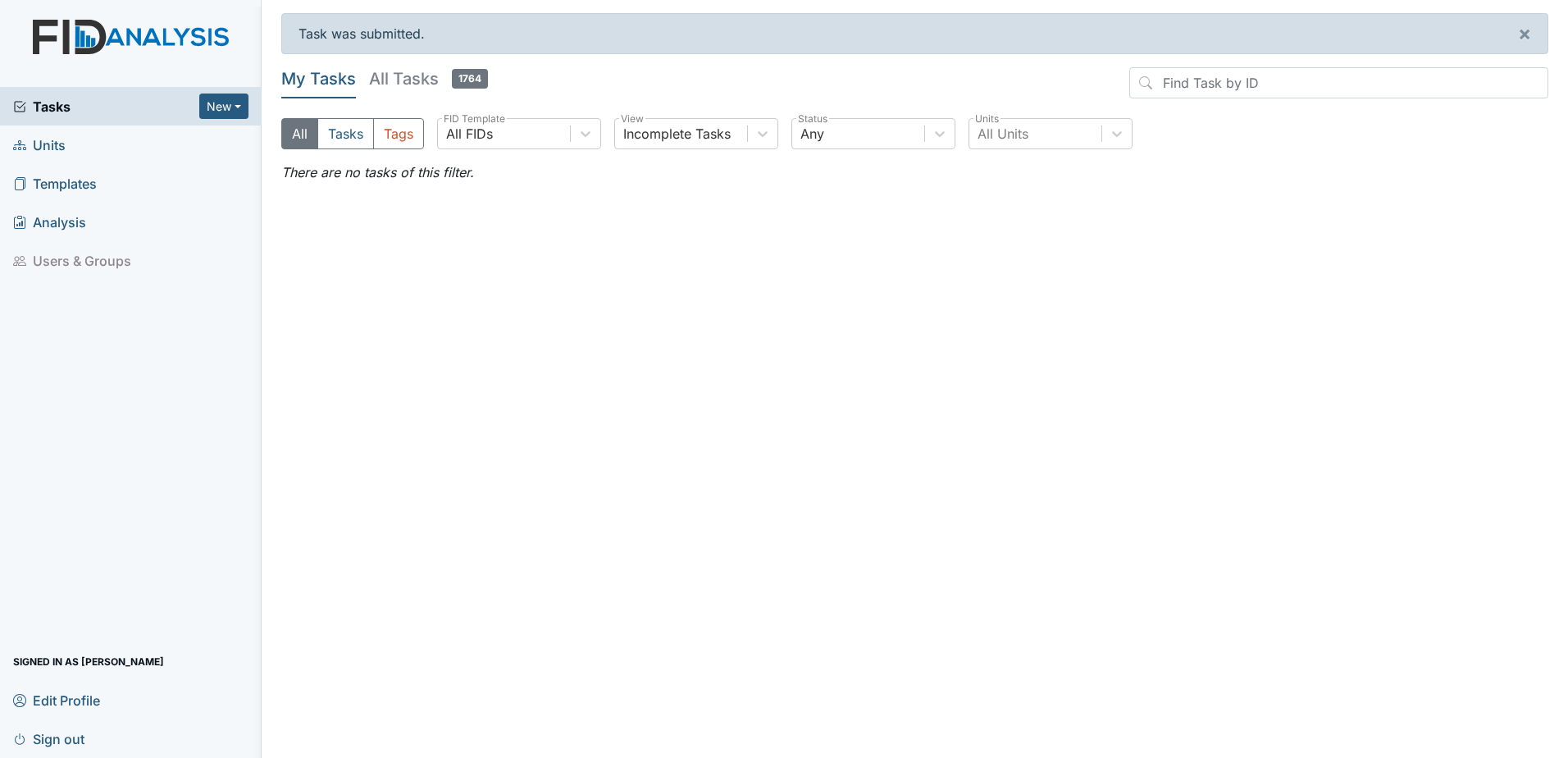
click at [62, 146] on span "Units" at bounding box center [39, 145] width 53 height 26
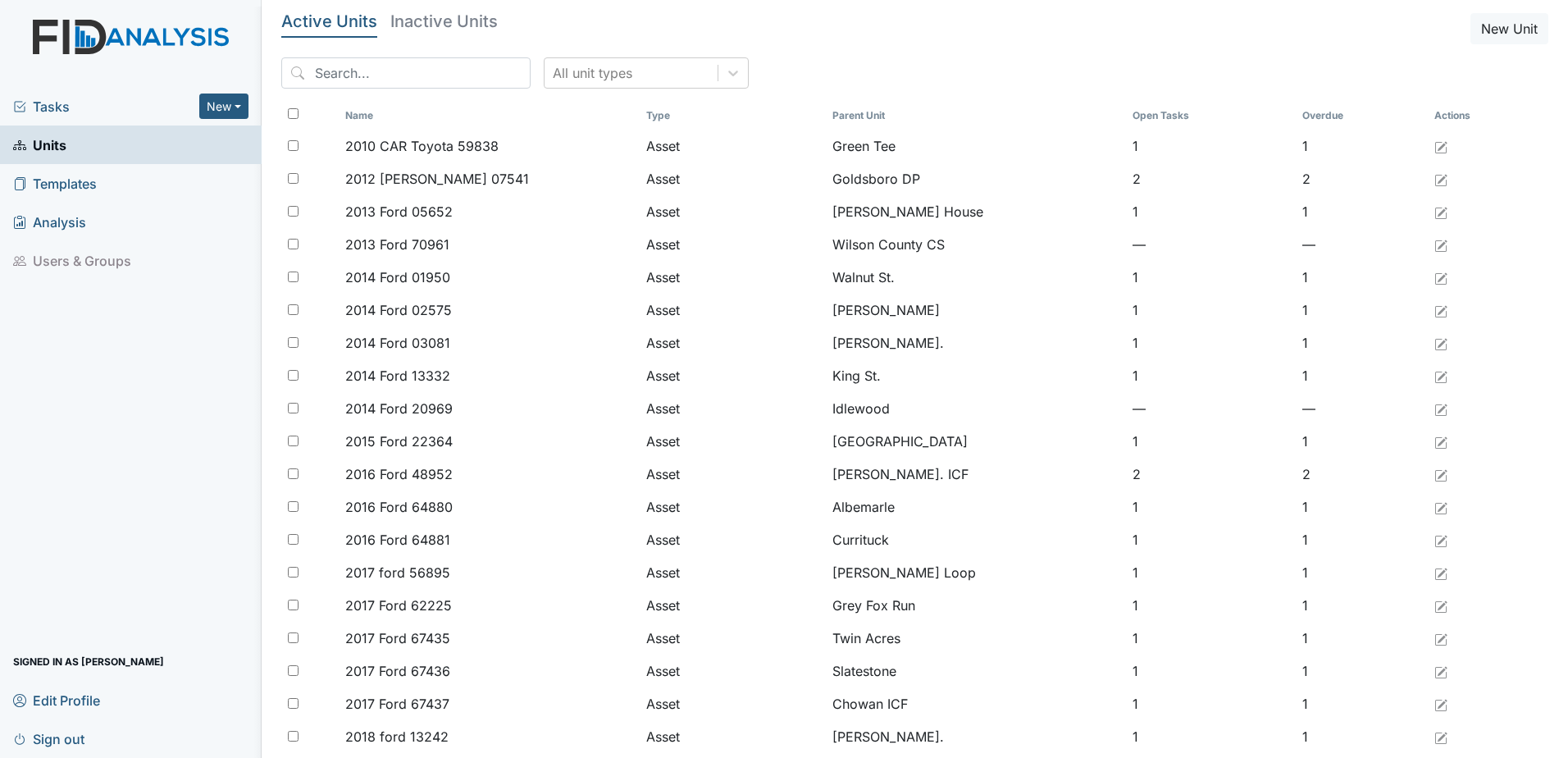
click at [55, 104] on span "Tasks" at bounding box center [106, 106] width 186 height 20
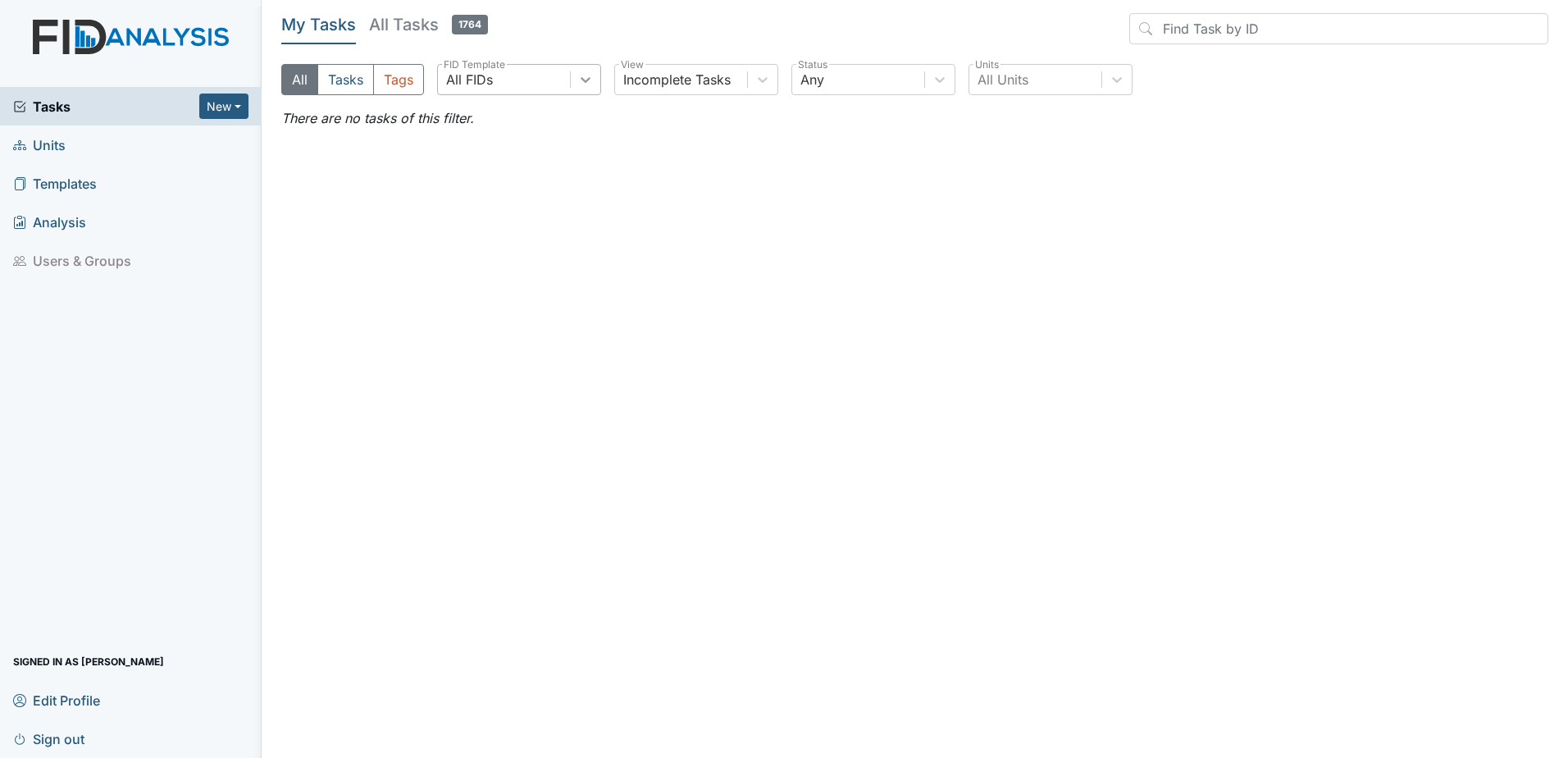
click at [589, 84] on icon at bounding box center [585, 79] width 16 height 16
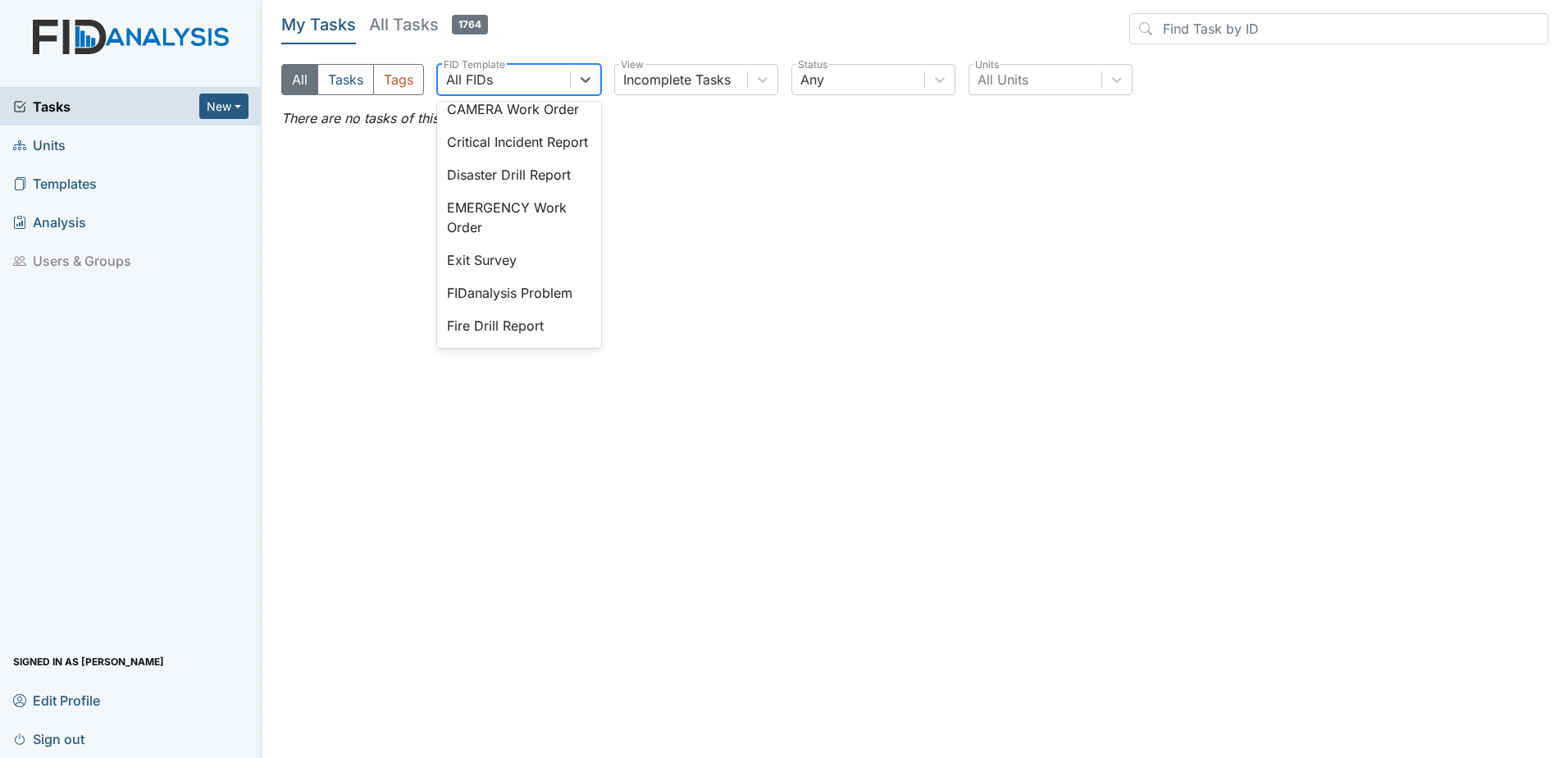
scroll to position [164, 0]
click at [501, 181] on div "Disaster Drill Report" at bounding box center [519, 164] width 164 height 33
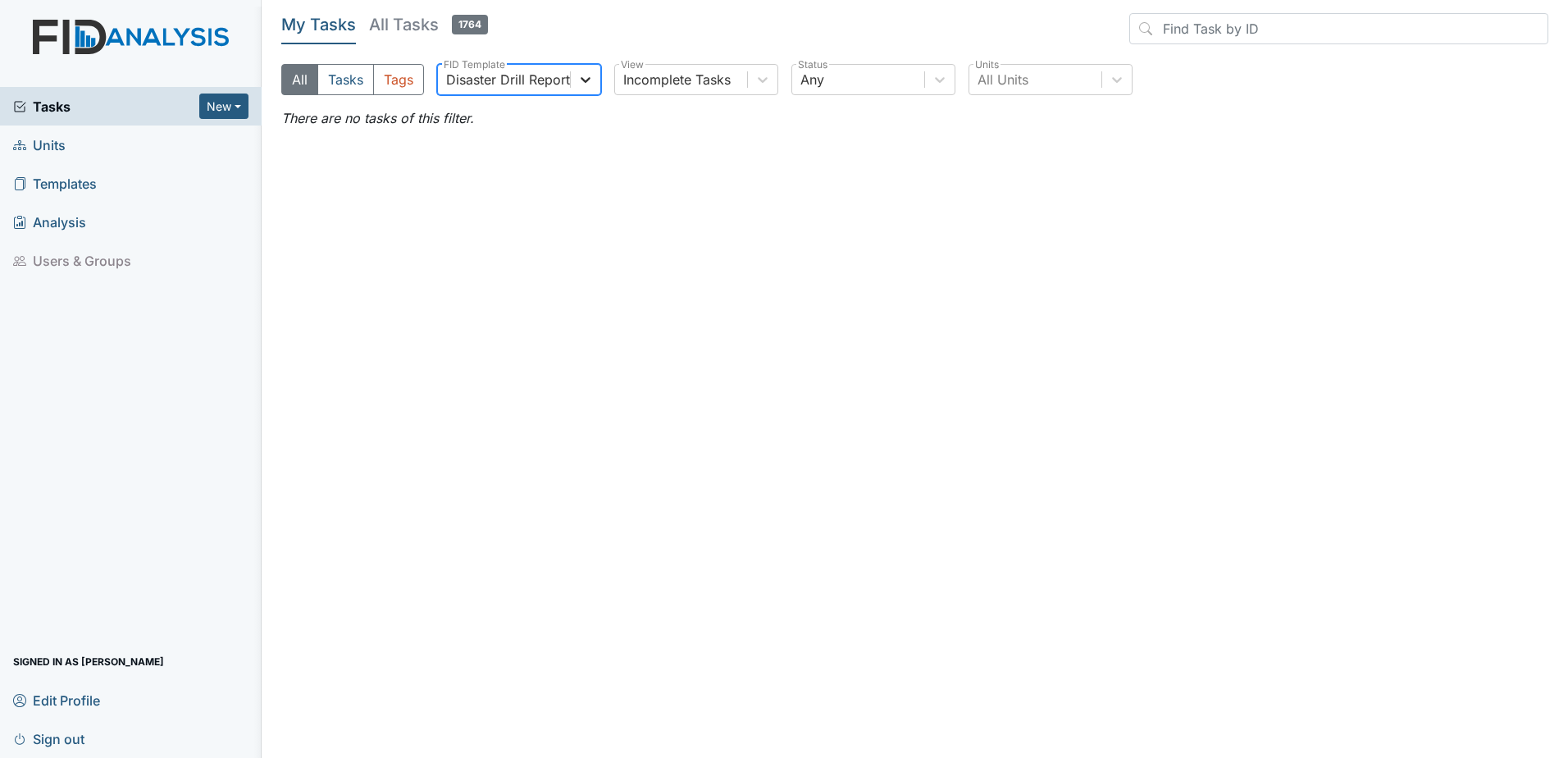
click at [585, 79] on icon at bounding box center [585, 79] width 16 height 16
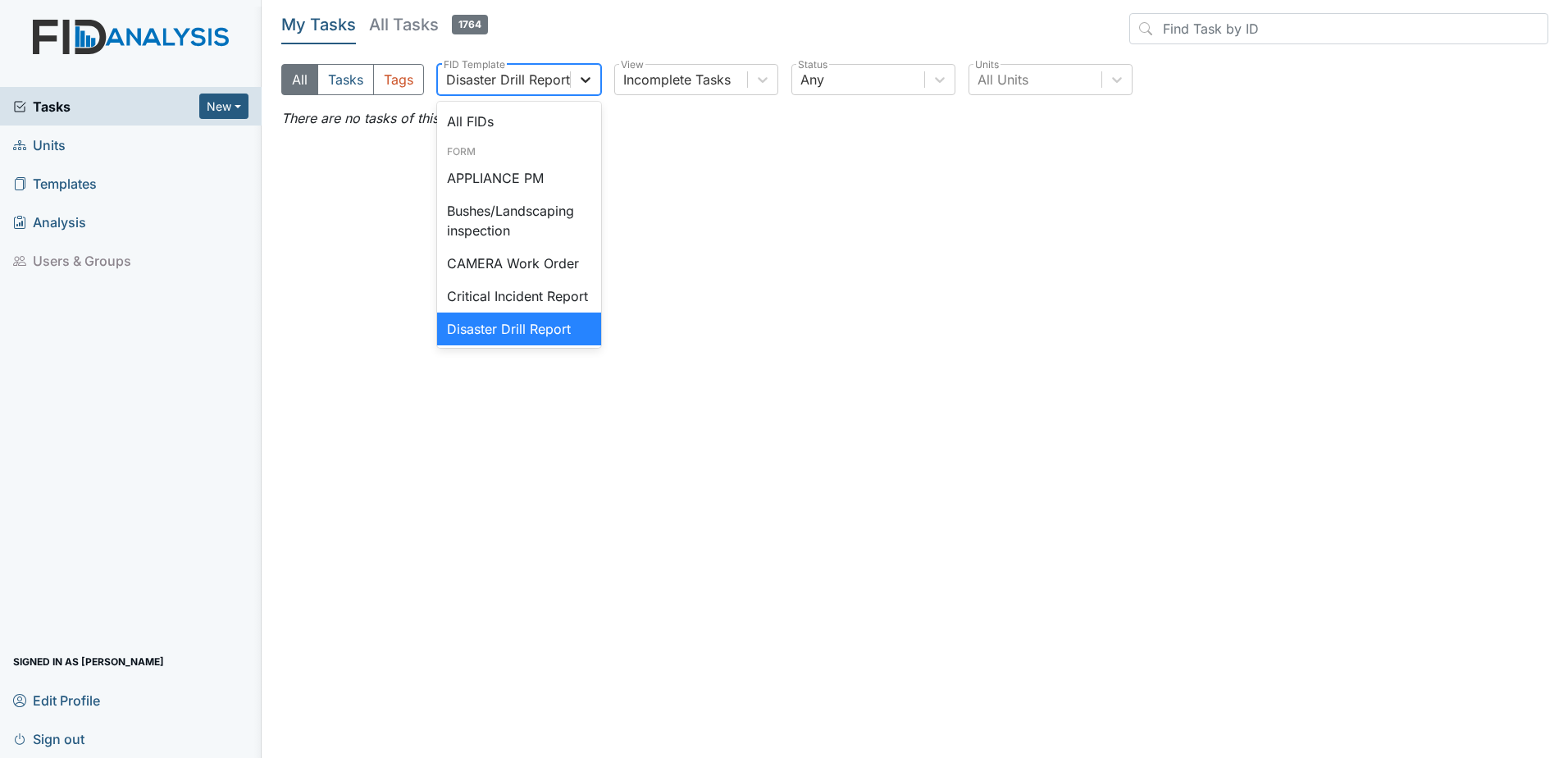
scroll to position [28, 0]
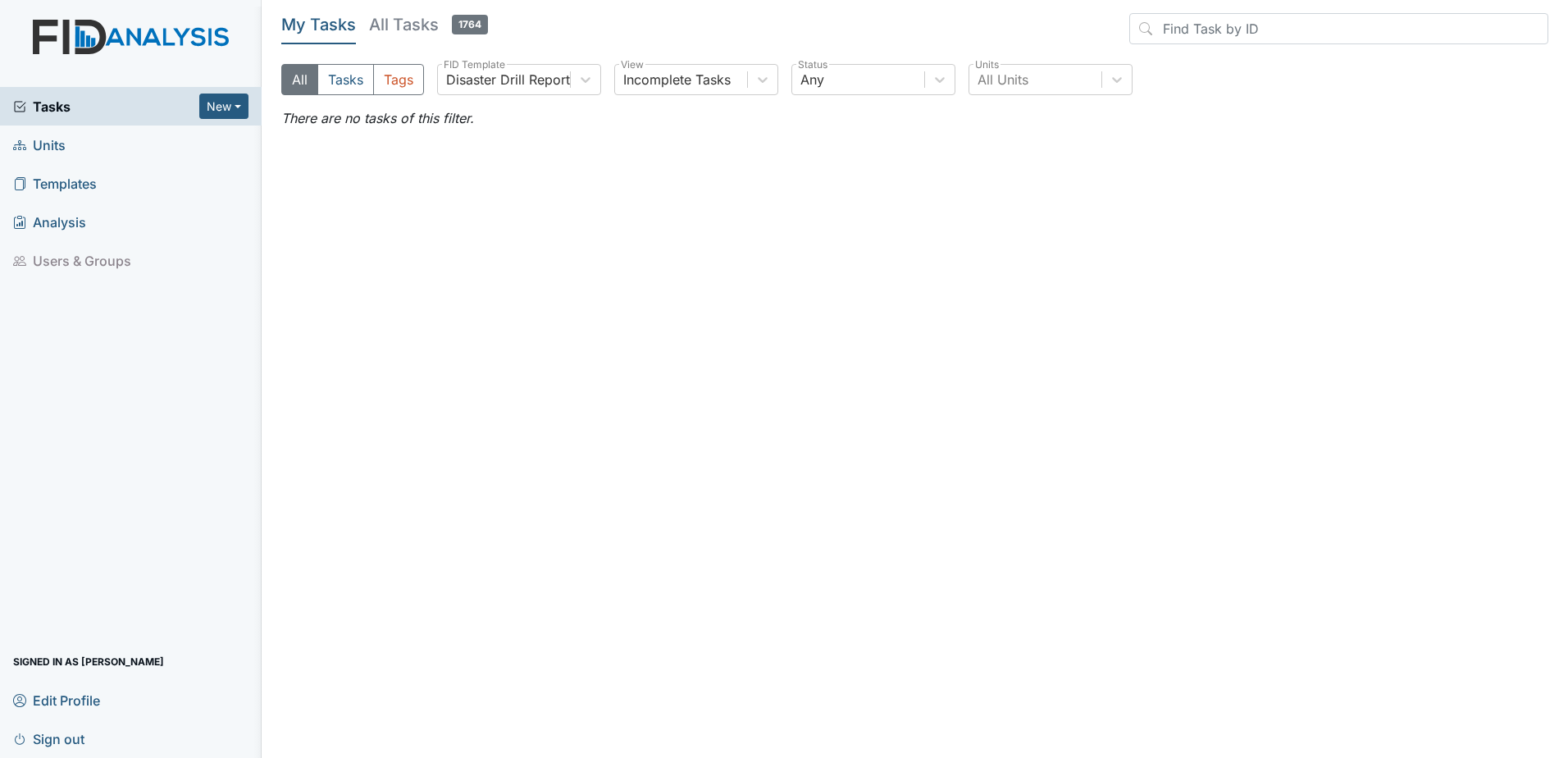
click at [716, 176] on main "My Tasks All Tasks 1764 All Tasks Tags Disaster Drill Report FID Template Incom…" at bounding box center [914, 379] width 1307 height 758
click at [54, 140] on span "Units" at bounding box center [39, 145] width 53 height 26
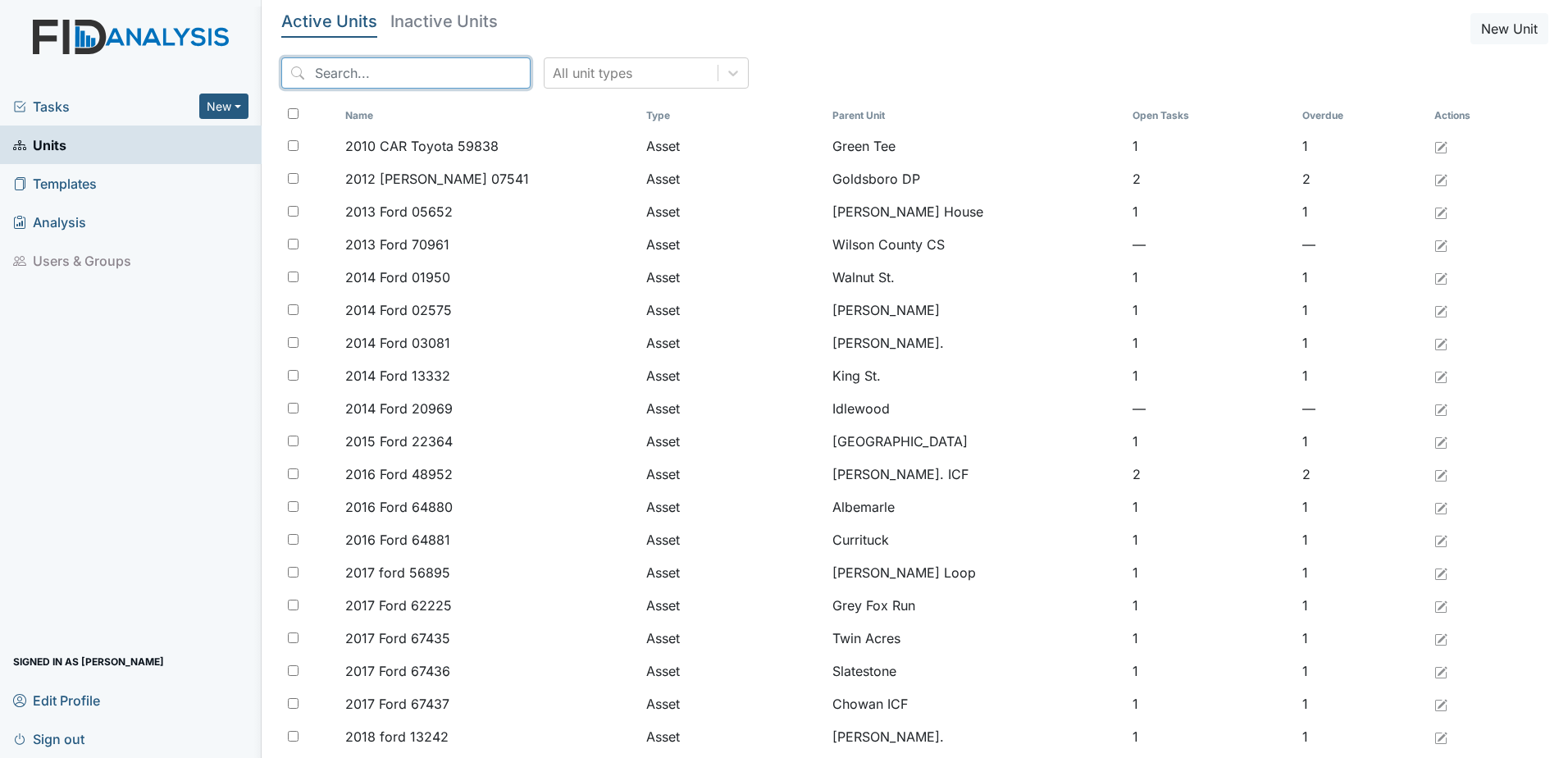
click at [407, 71] on input "search" at bounding box center [405, 72] width 249 height 32
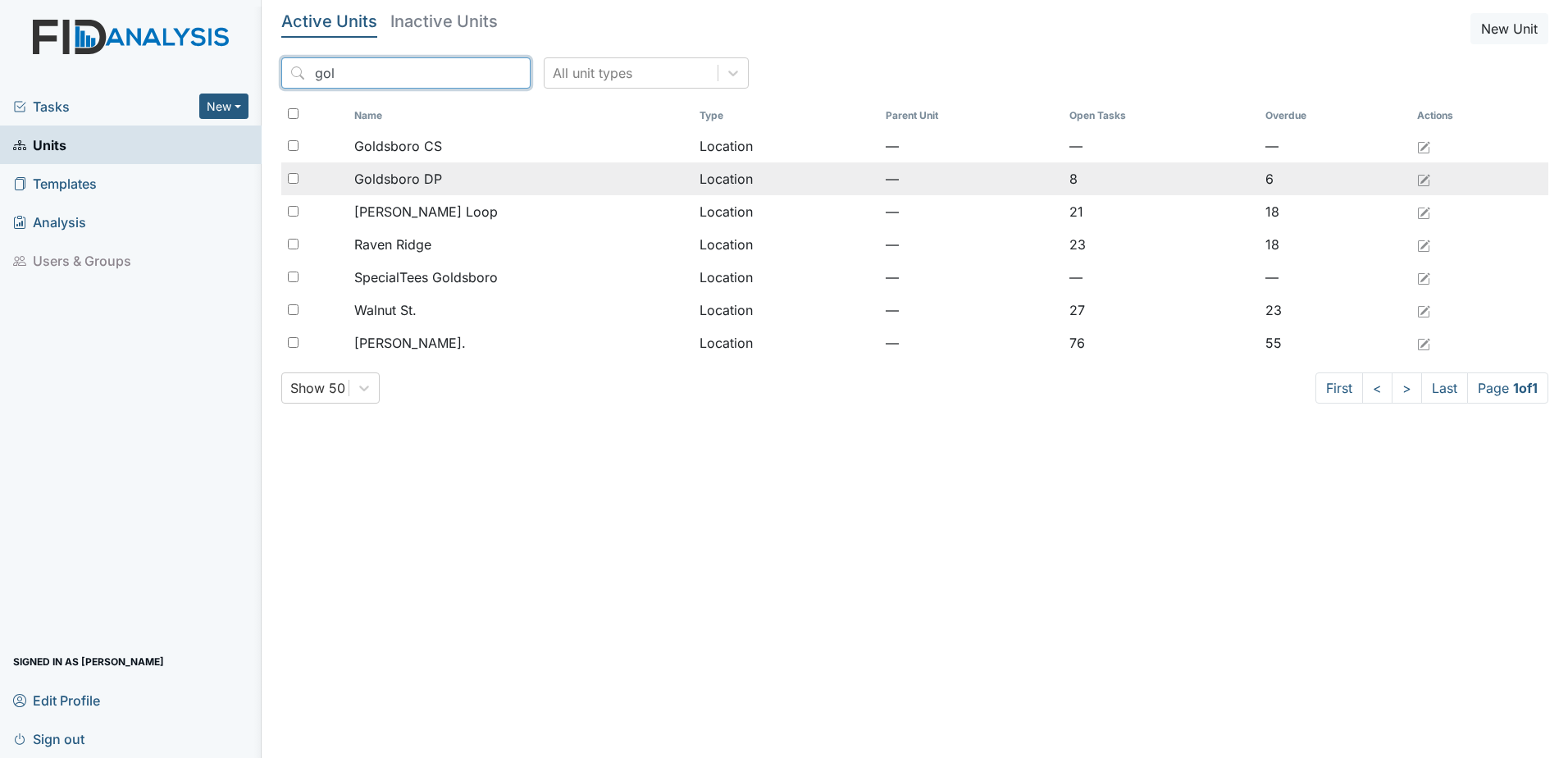
type input "gol"
click at [291, 179] on input "checkbox" at bounding box center [293, 178] width 11 height 11
checkbox input "true"
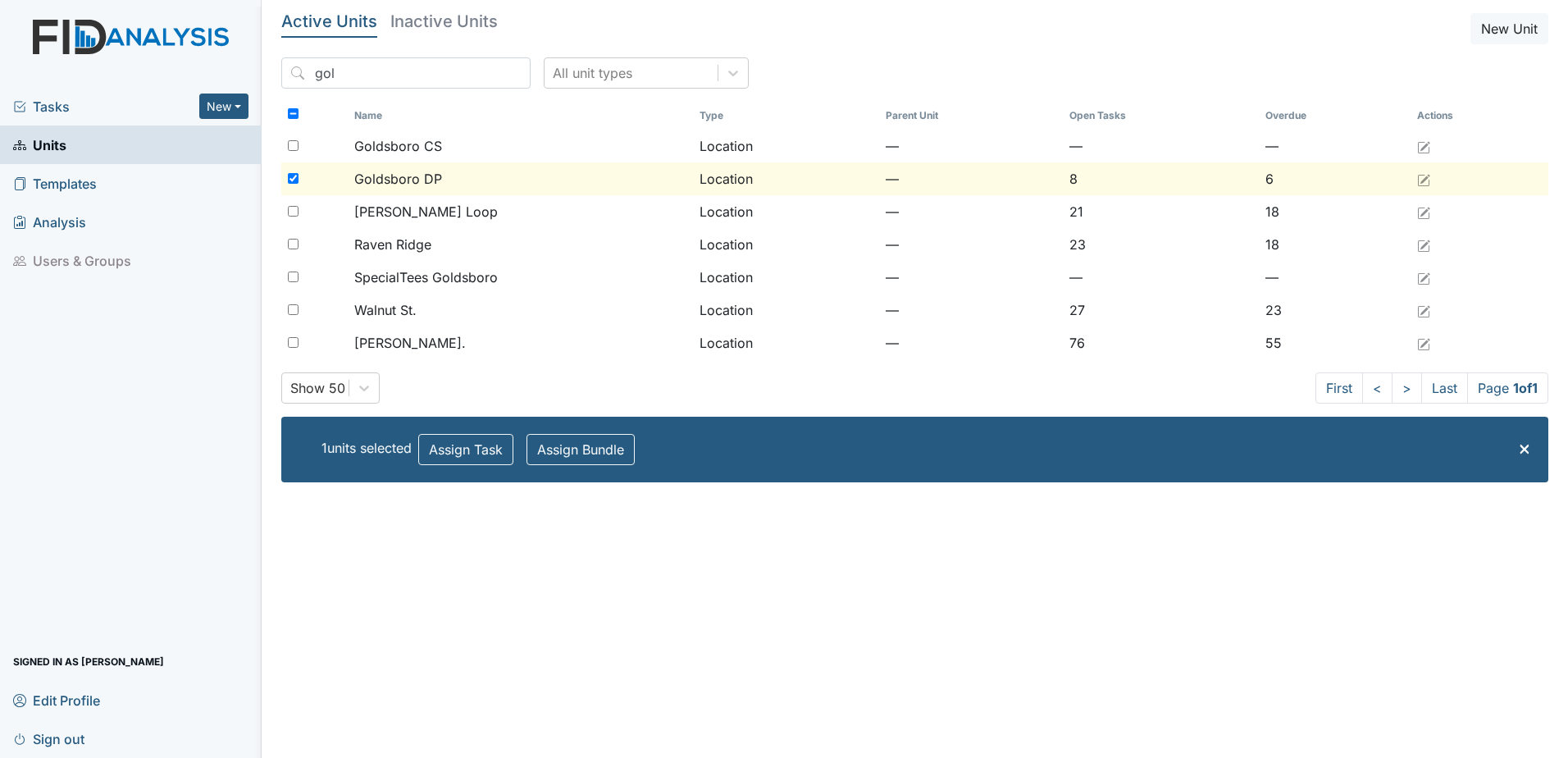
click at [67, 100] on span "Tasks" at bounding box center [106, 106] width 186 height 20
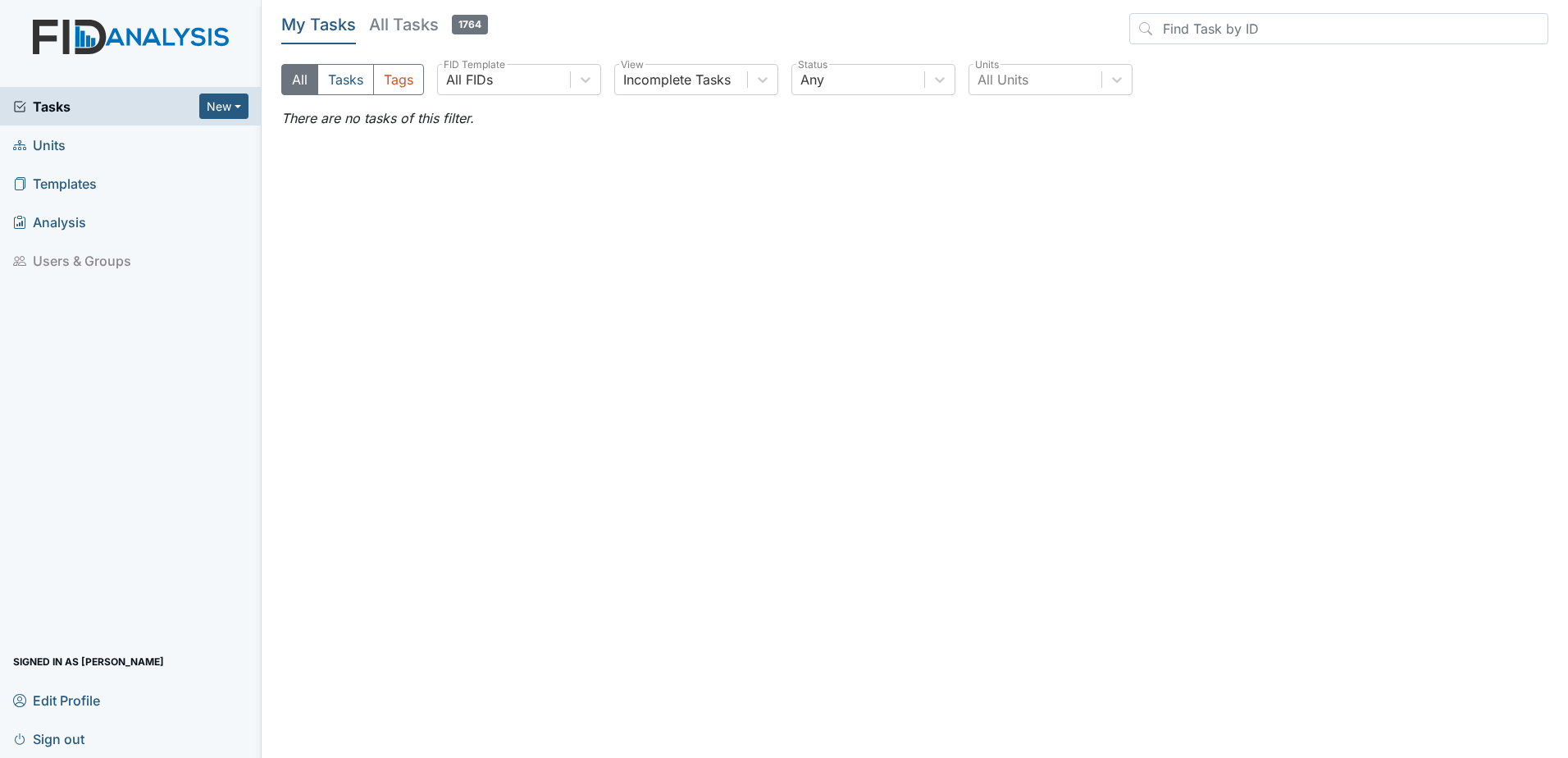
click at [406, 17] on h5 "All Tasks 1764" at bounding box center [429, 24] width 119 height 23
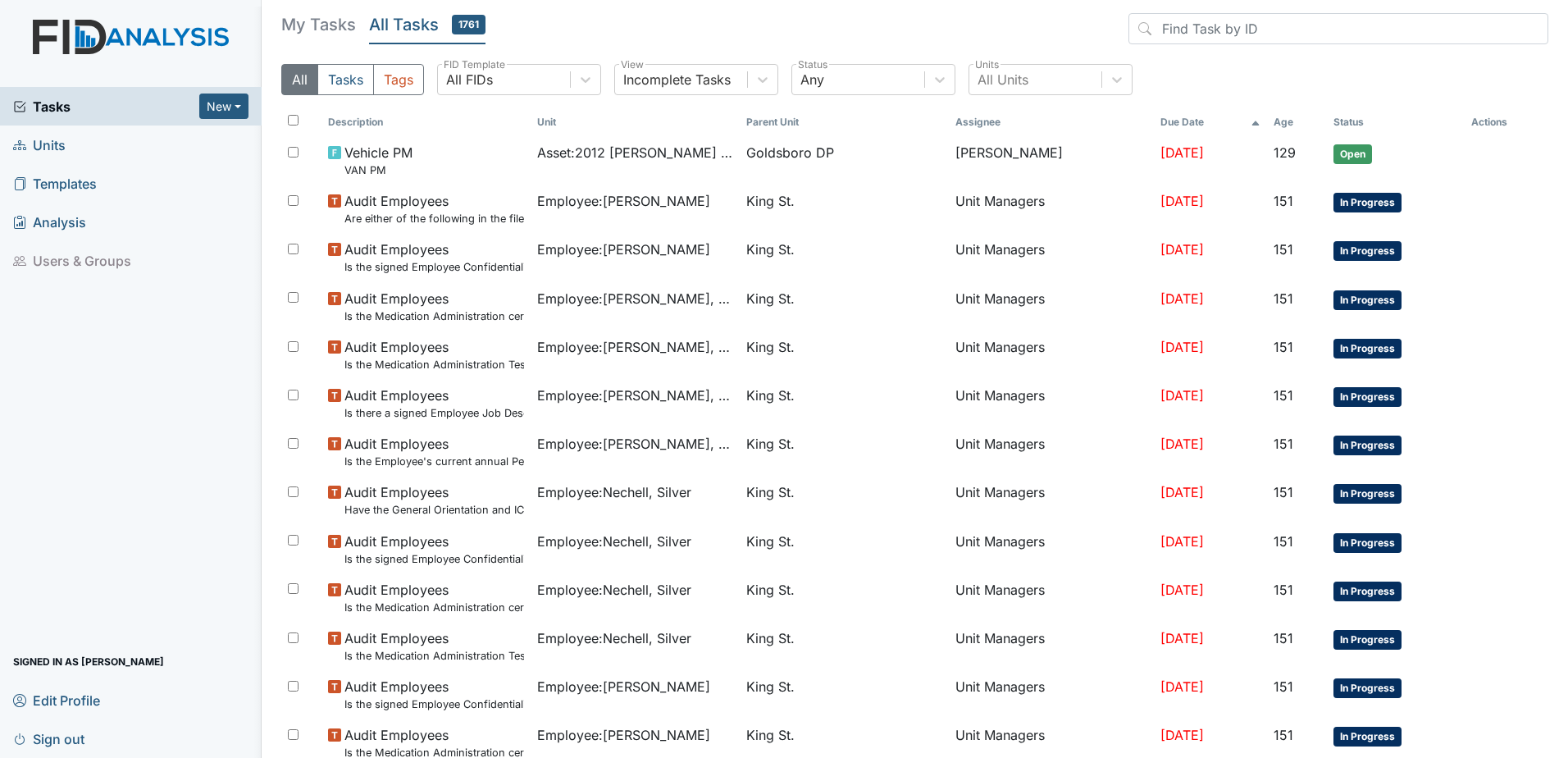
click at [317, 27] on h5 "My Tasks" at bounding box center [318, 24] width 75 height 23
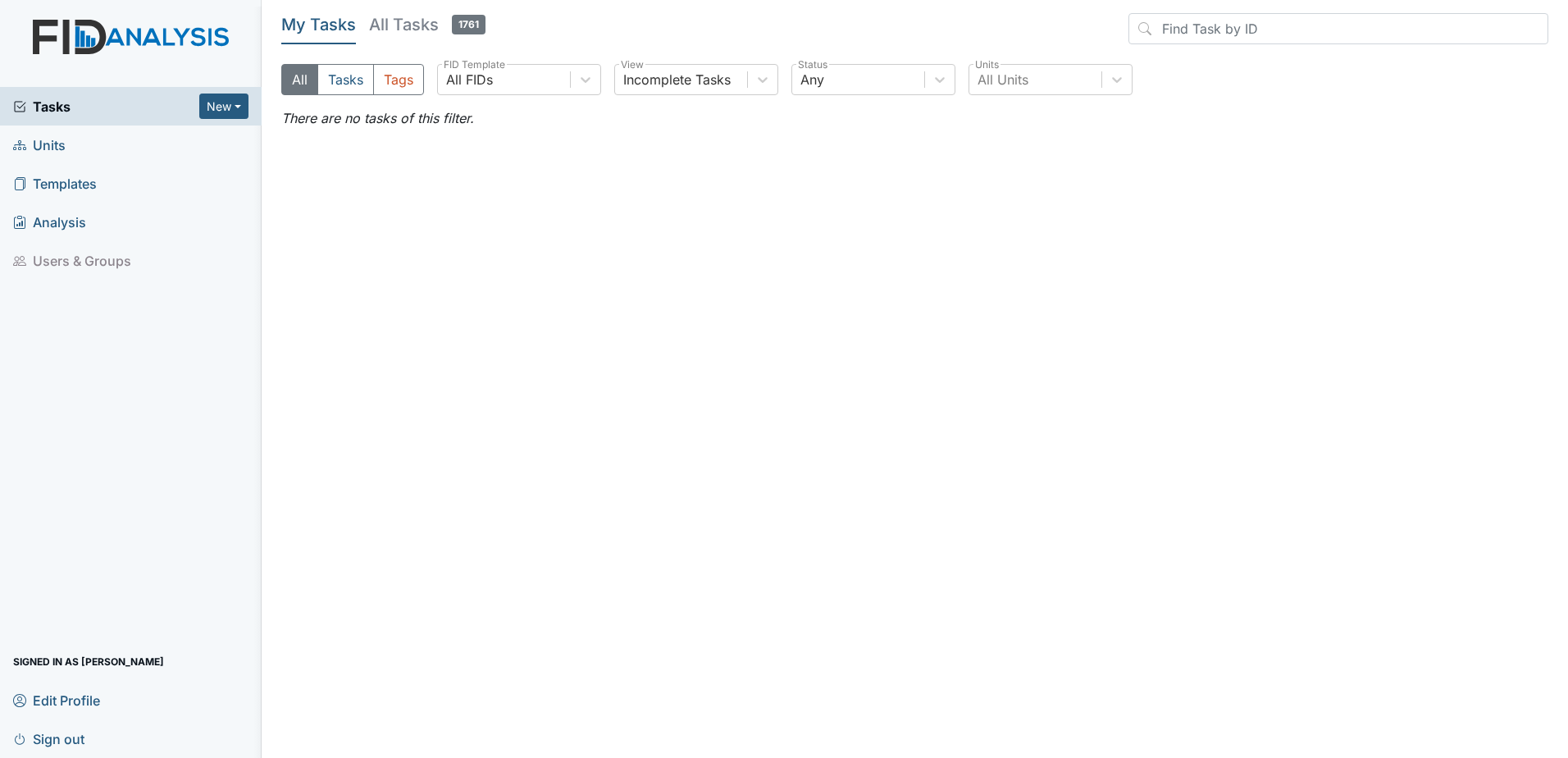
click at [40, 742] on span "Sign out" at bounding box center [49, 739] width 72 height 26
